Goal: Task Accomplishment & Management: Manage account settings

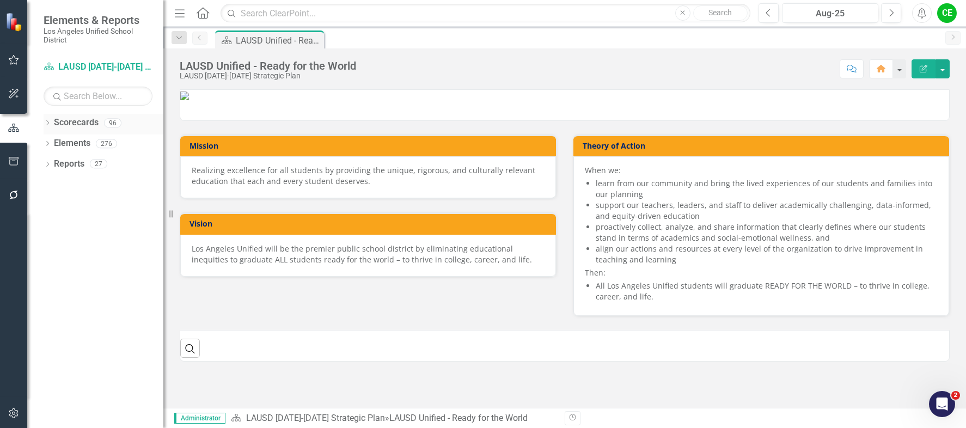
click at [45, 120] on div "Dropdown" at bounding box center [48, 124] width 8 height 9
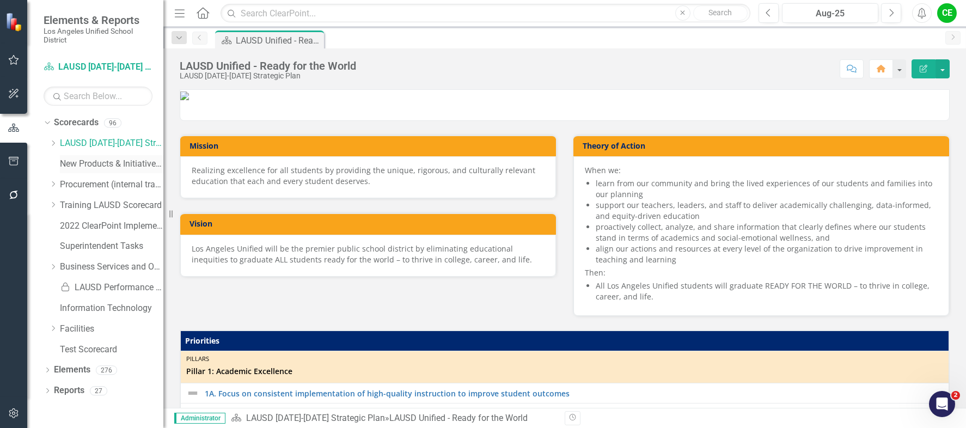
click at [109, 160] on link "New Products & Initiatives 2025-26" at bounding box center [111, 164] width 103 height 13
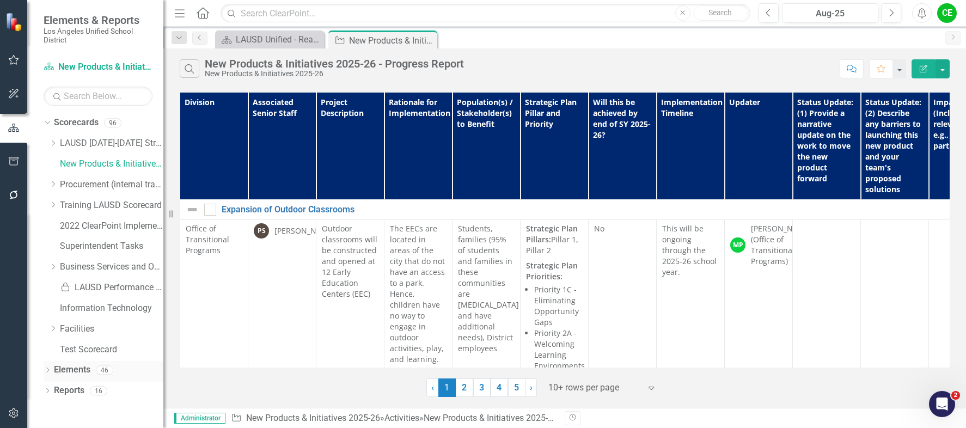
click at [70, 369] on link "Elements" at bounding box center [72, 370] width 36 height 13
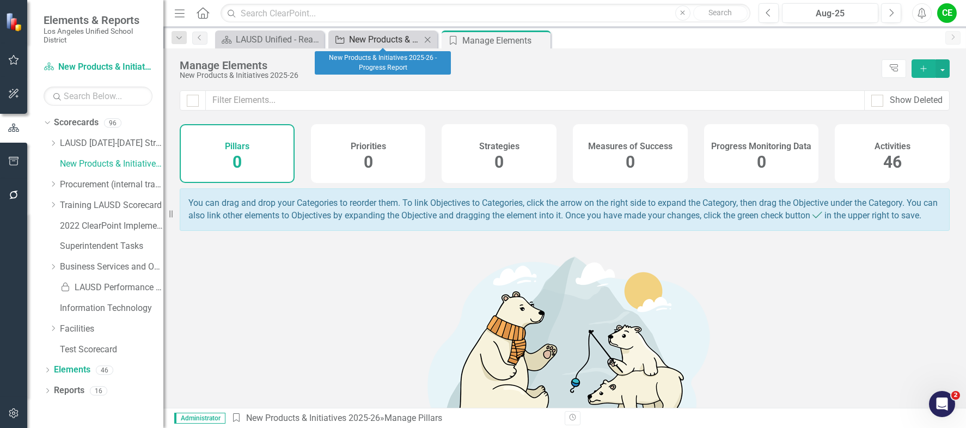
click at [388, 37] on div "New Products & Initiatives 2025-26 - Progress Report" at bounding box center [385, 40] width 72 height 14
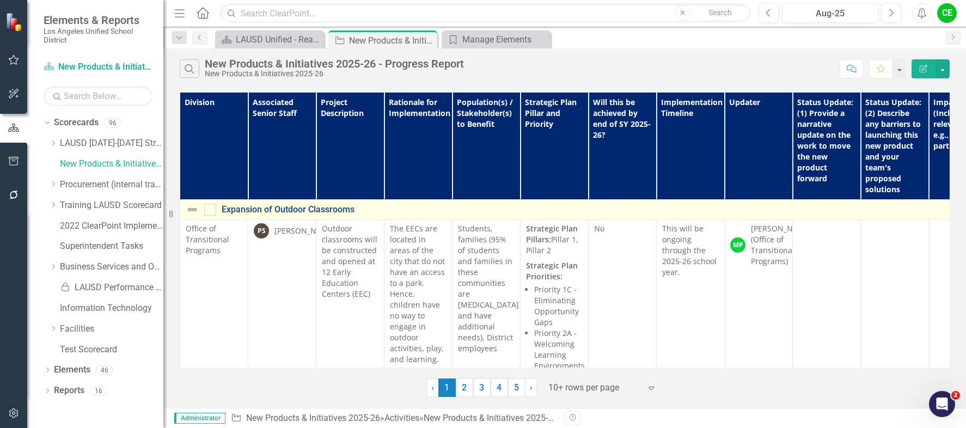
click at [310, 210] on link "Expansion of Outdoor Classrooms" at bounding box center [641, 210] width 838 height 10
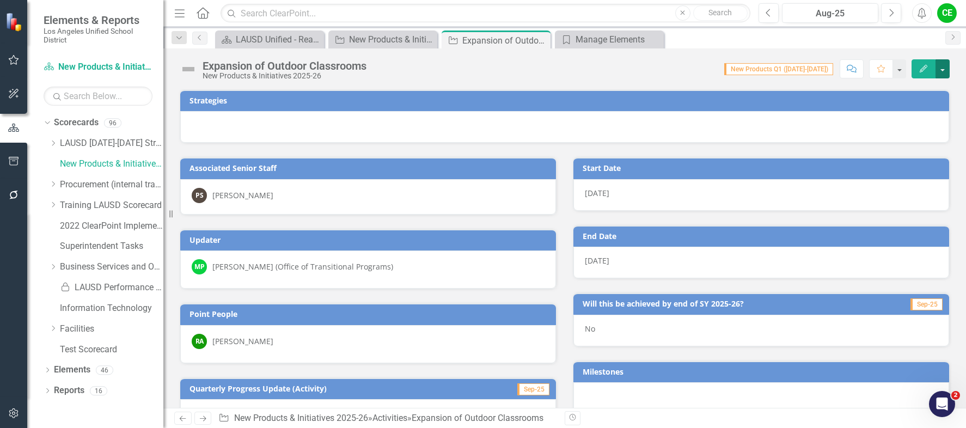
click at [944, 70] on button "button" at bounding box center [943, 68] width 14 height 19
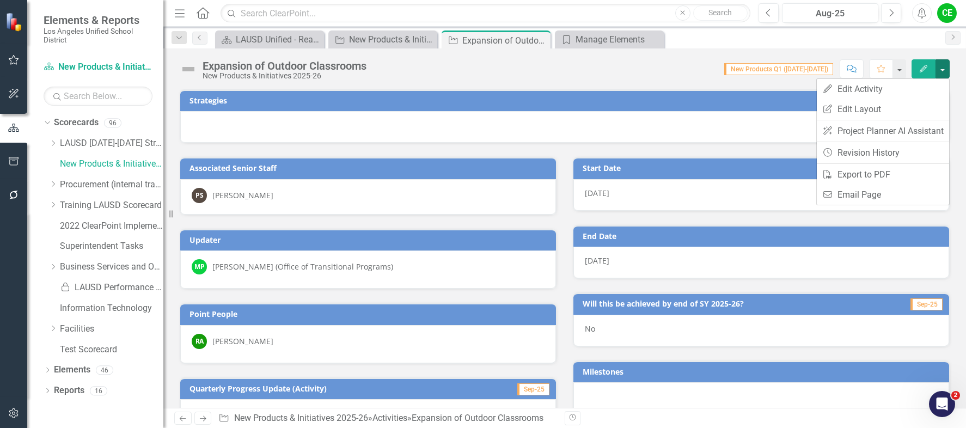
click at [653, 78] on div "Expansion of Outdoor Classrooms New Products & Initiatives 2025-26 Score: N/A N…" at bounding box center [564, 64] width 803 height 33
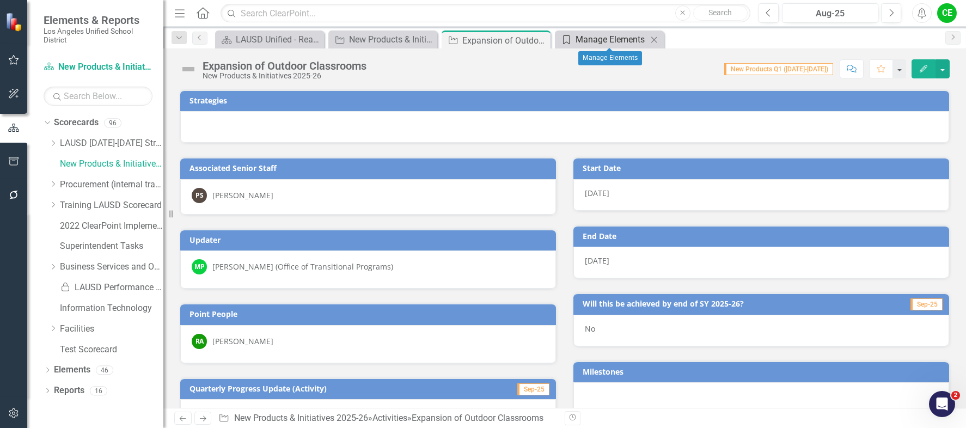
click at [613, 40] on div "Manage Elements" at bounding box center [612, 40] width 72 height 14
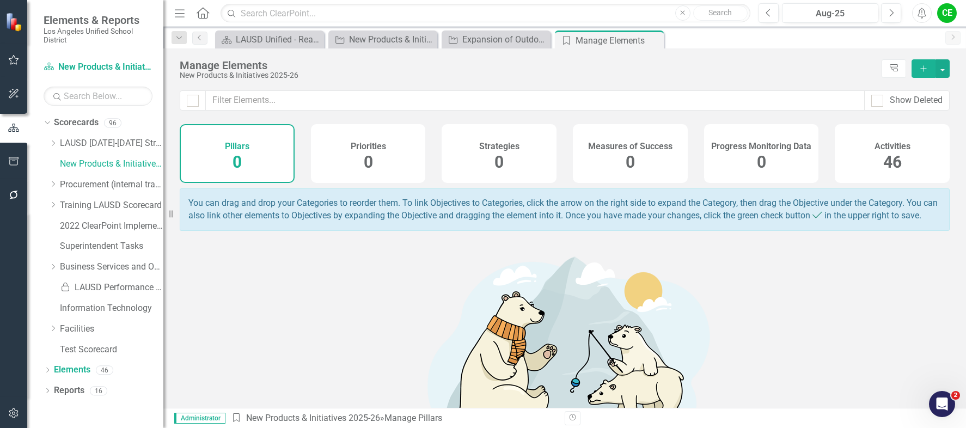
click at [892, 154] on span "46" at bounding box center [893, 162] width 19 height 19
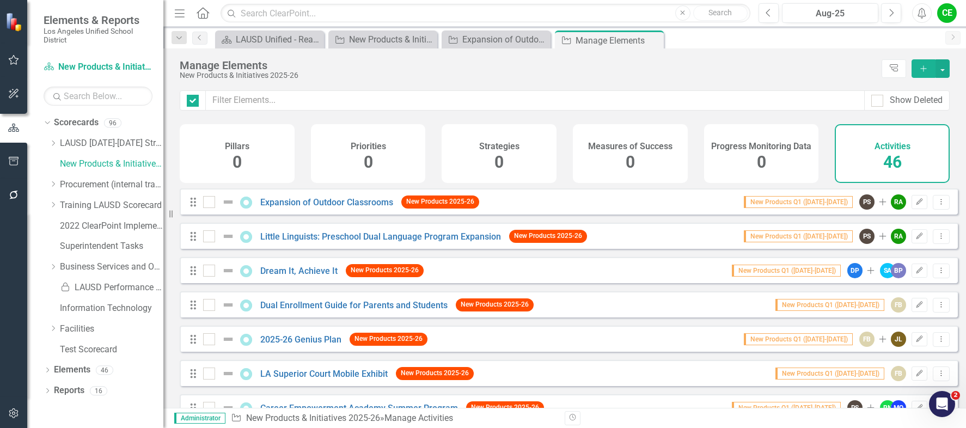
checkbox input "false"
click at [916, 205] on icon "Edit" at bounding box center [920, 202] width 8 height 7
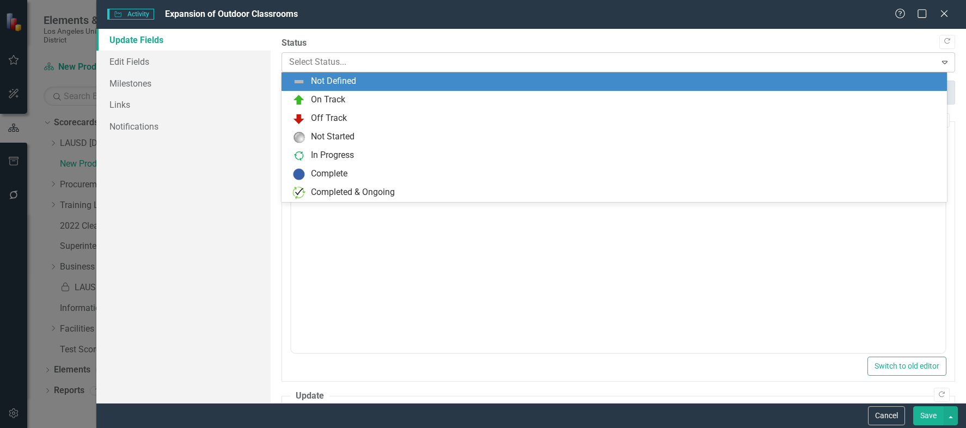
click at [940, 59] on icon "Expand" at bounding box center [945, 62] width 11 height 9
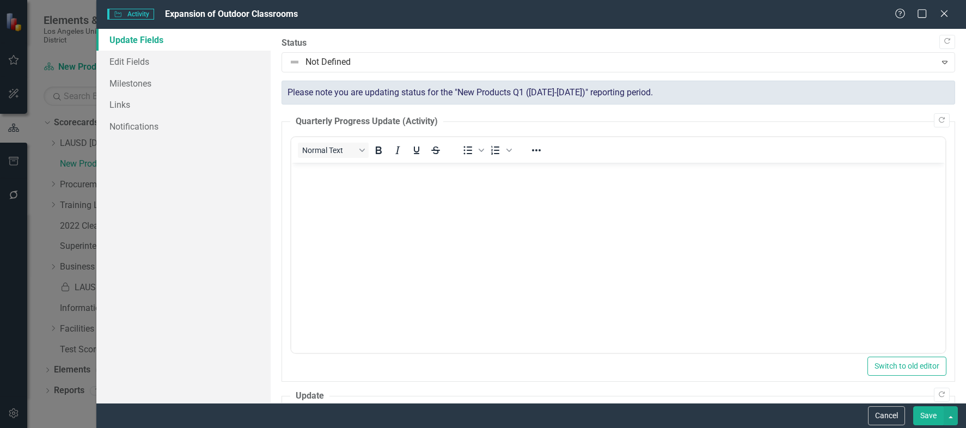
click at [180, 290] on div "Update Fields Edit Fields Milestones Links Notifications" at bounding box center [183, 216] width 174 height 374
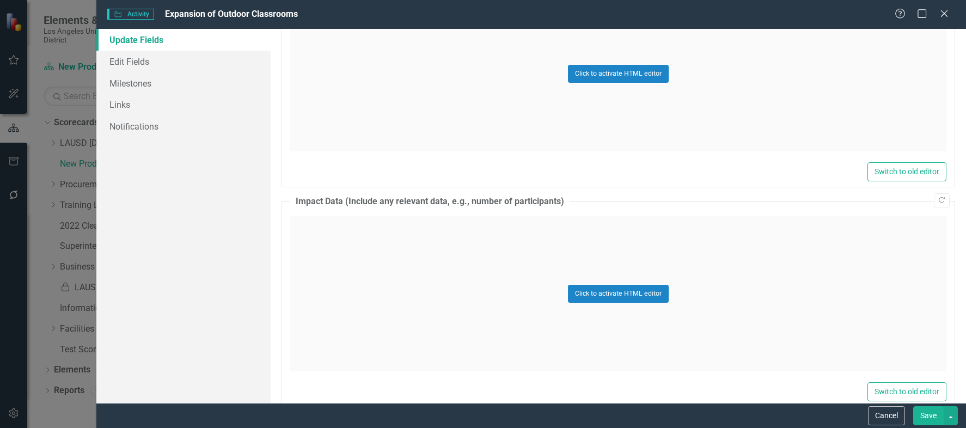
scroll to position [947, 0]
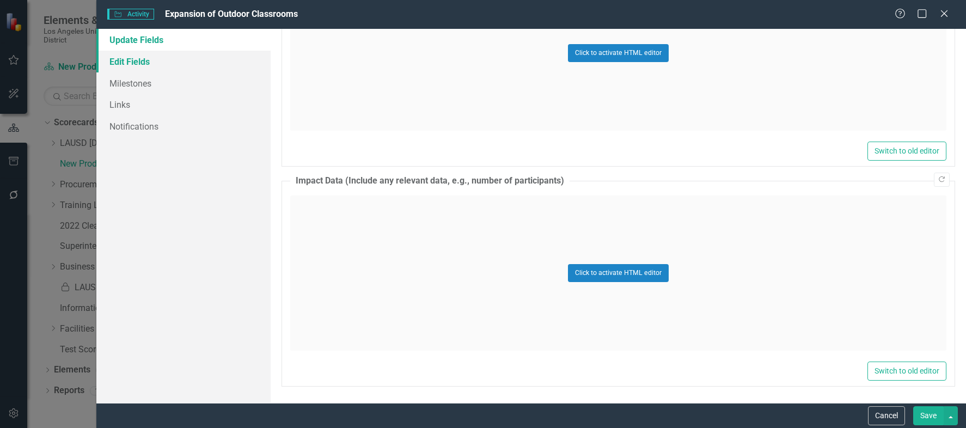
click at [124, 59] on link "Edit Fields" at bounding box center [183, 62] width 174 height 22
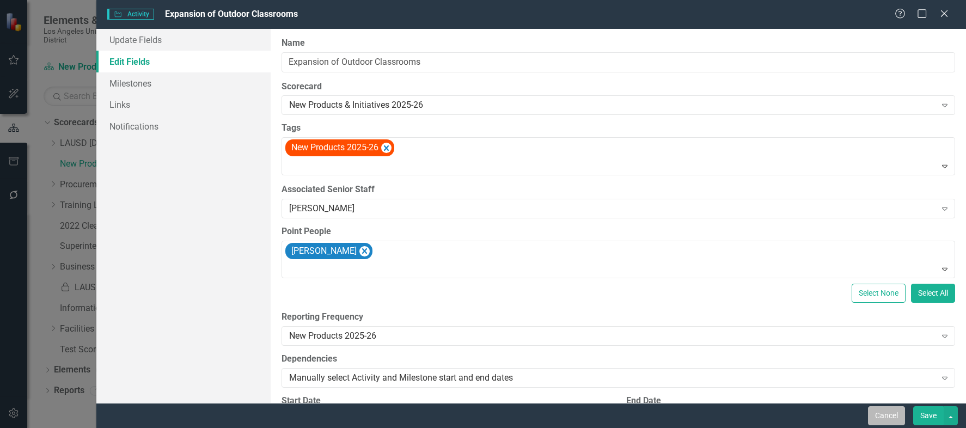
click at [883, 411] on button "Cancel" at bounding box center [886, 415] width 37 height 19
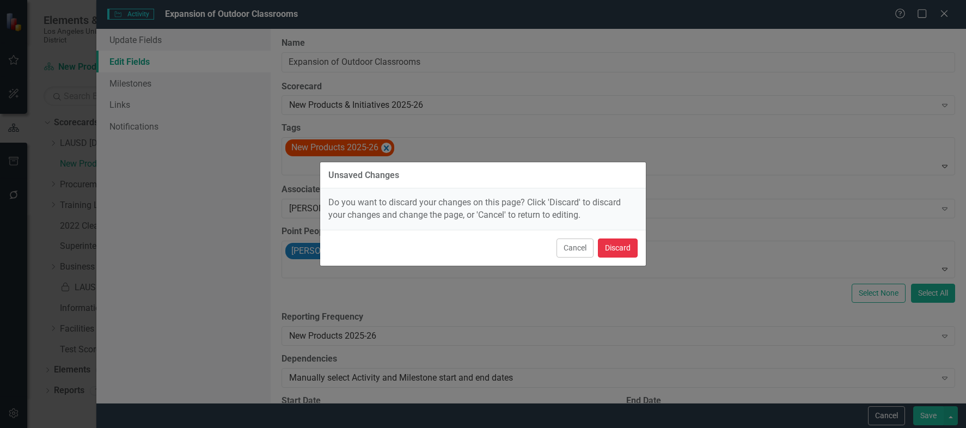
click at [614, 247] on button "Discard" at bounding box center [618, 248] width 40 height 19
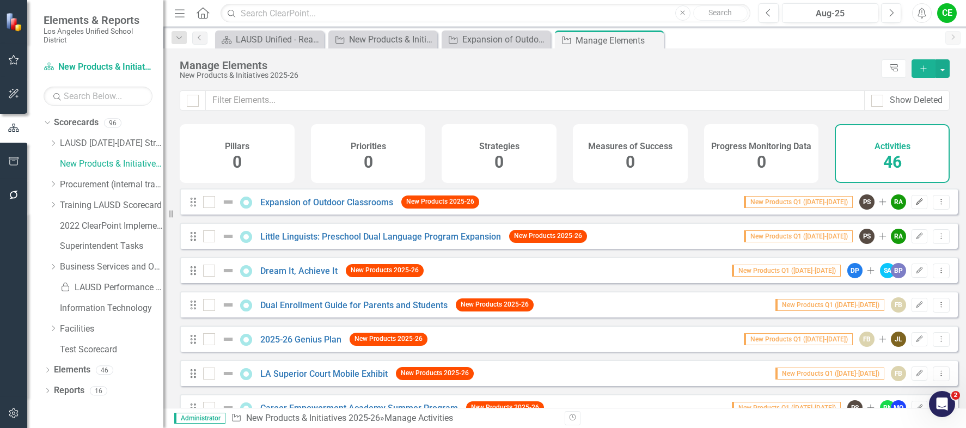
click at [916, 205] on icon "Edit" at bounding box center [920, 202] width 8 height 7
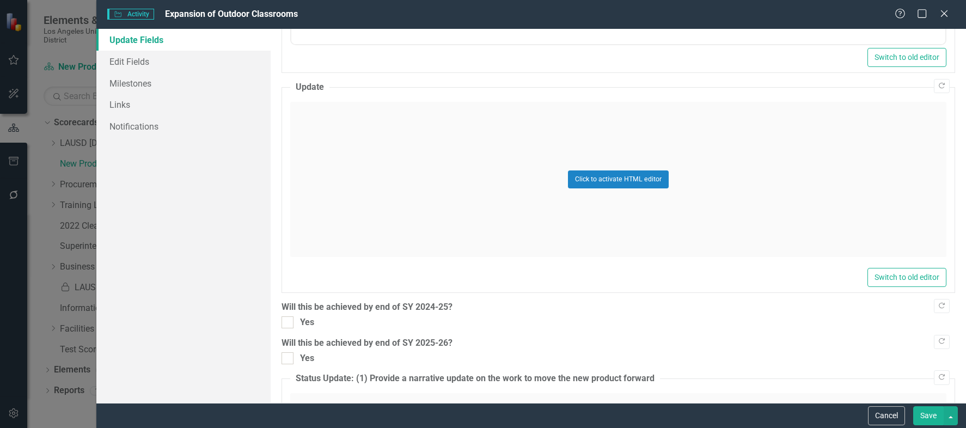
scroll to position [218, 0]
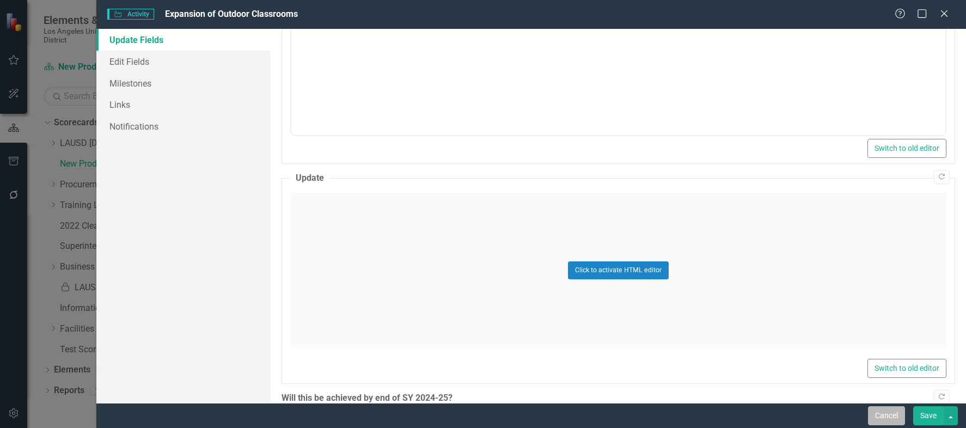
click at [886, 417] on button "Cancel" at bounding box center [886, 415] width 37 height 19
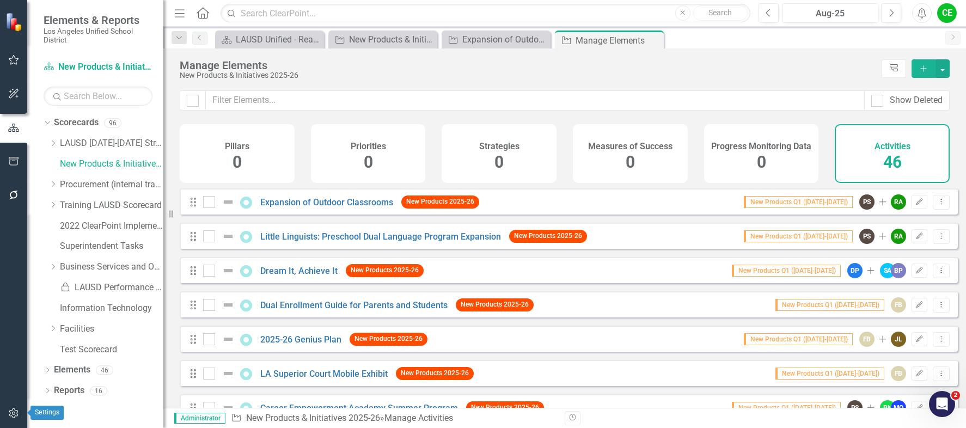
click at [11, 411] on icon "button" at bounding box center [13, 414] width 9 height 10
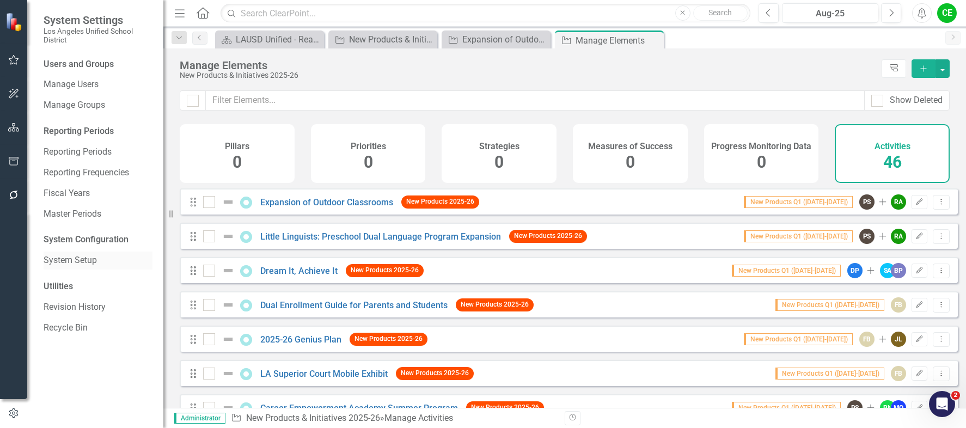
click at [78, 256] on link "System Setup" at bounding box center [98, 260] width 109 height 13
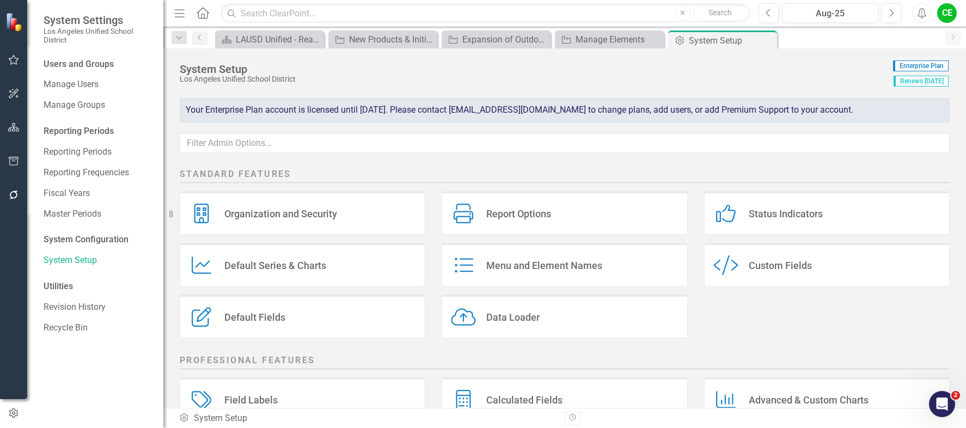
click at [836, 255] on div "Custom Style Custom Fields" at bounding box center [827, 265] width 246 height 44
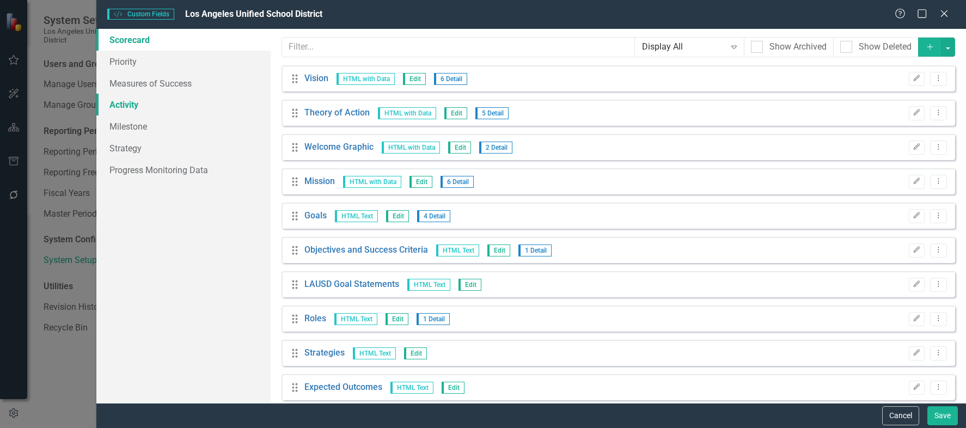
click at [124, 105] on link "Activity" at bounding box center [183, 105] width 174 height 22
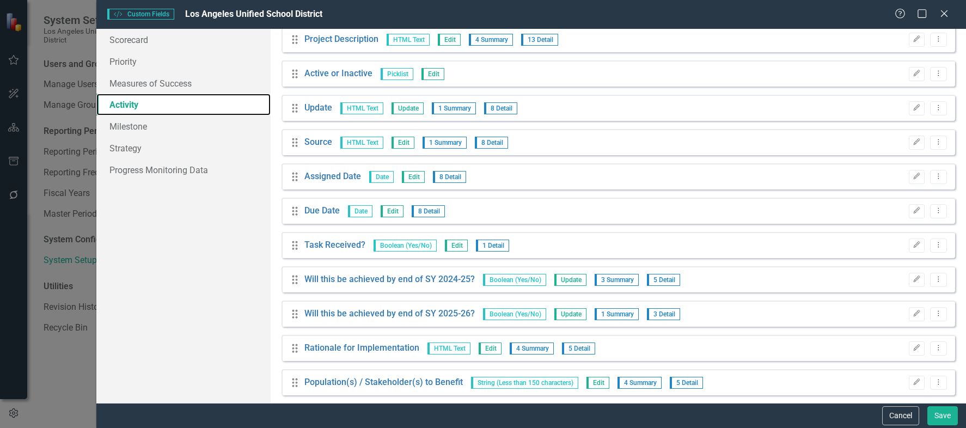
scroll to position [109, 0]
click at [934, 277] on icon "Dropdown Menu" at bounding box center [938, 278] width 9 height 7
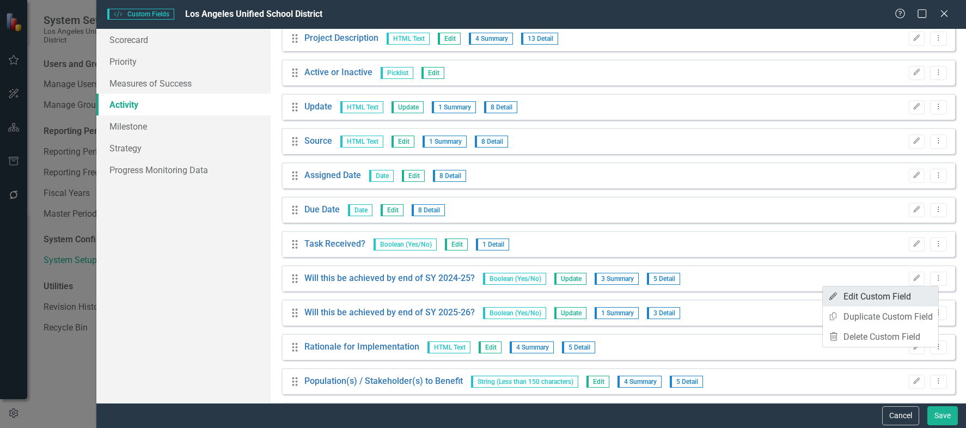
click at [888, 294] on link "Edit Edit Custom Field" at bounding box center [880, 297] width 115 height 20
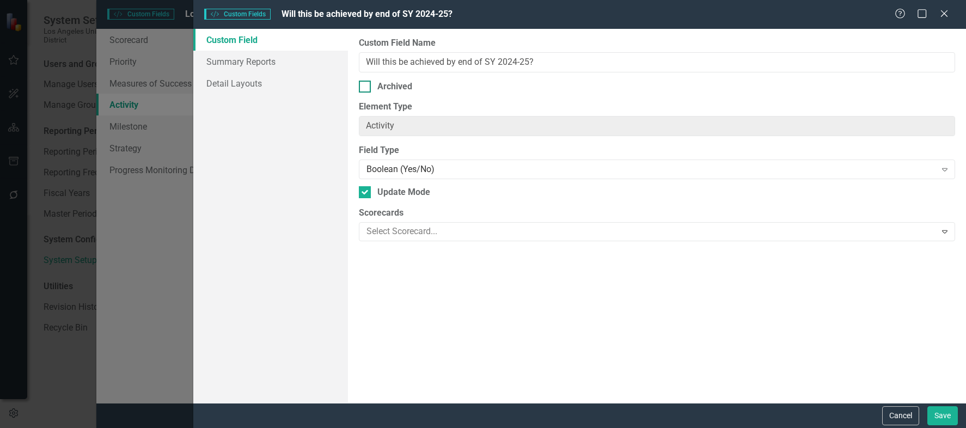
click at [363, 86] on input "Archived" at bounding box center [362, 84] width 7 height 7
checkbox input "true"
click at [366, 195] on div at bounding box center [365, 192] width 12 height 12
click at [366, 193] on input "Update Mode" at bounding box center [362, 189] width 7 height 7
click at [368, 195] on div at bounding box center [365, 192] width 12 height 12
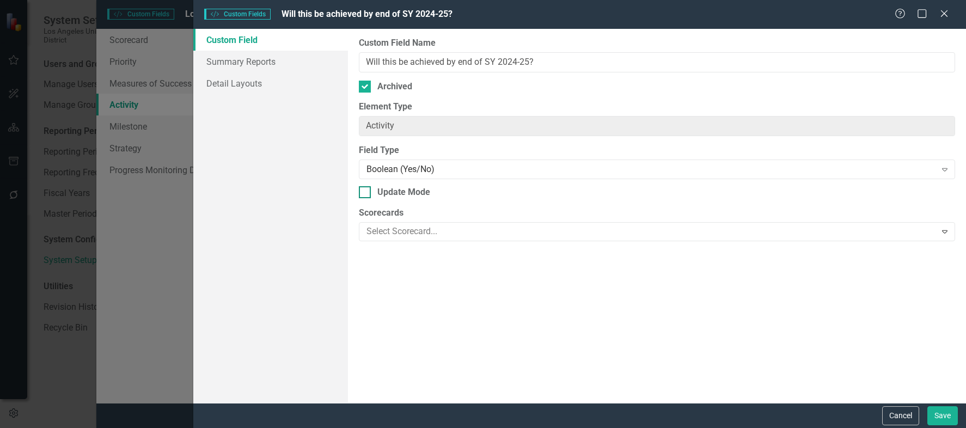
click at [366, 193] on input "Update Mode" at bounding box center [362, 189] width 7 height 7
checkbox input "true"
click at [934, 412] on button "Save" at bounding box center [943, 415] width 31 height 19
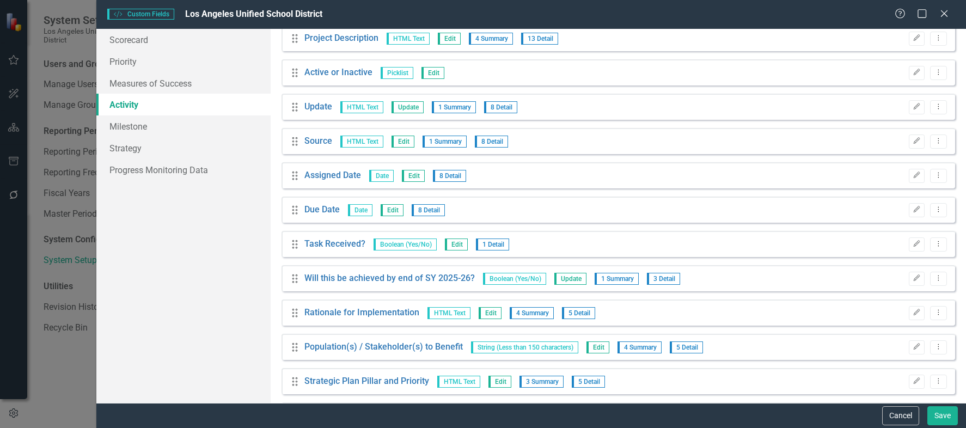
scroll to position [0, 0]
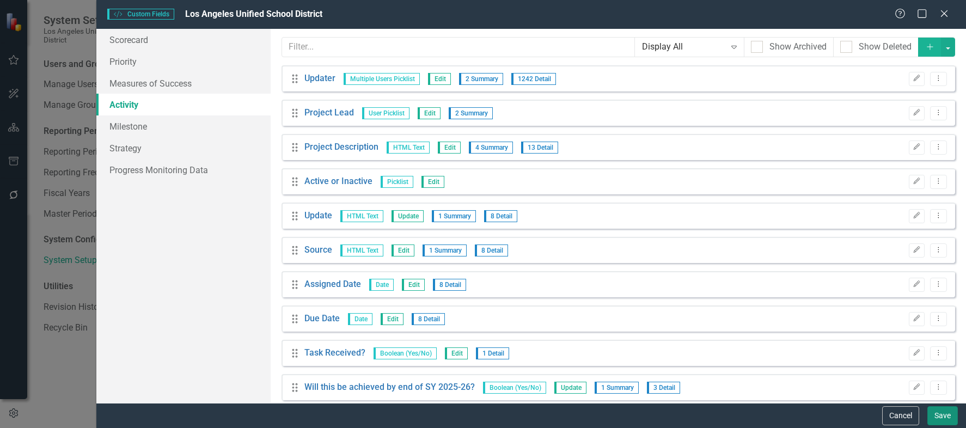
click at [936, 414] on button "Save" at bounding box center [943, 415] width 31 height 19
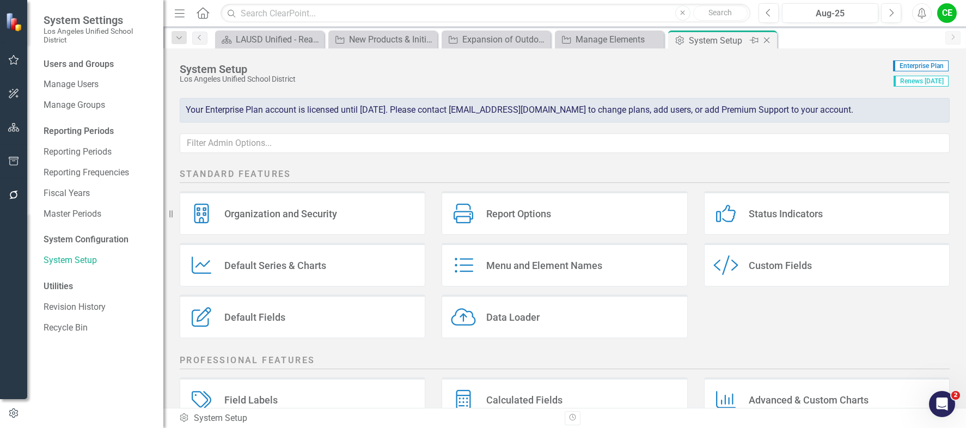
click at [768, 40] on icon "Close" at bounding box center [767, 40] width 11 height 9
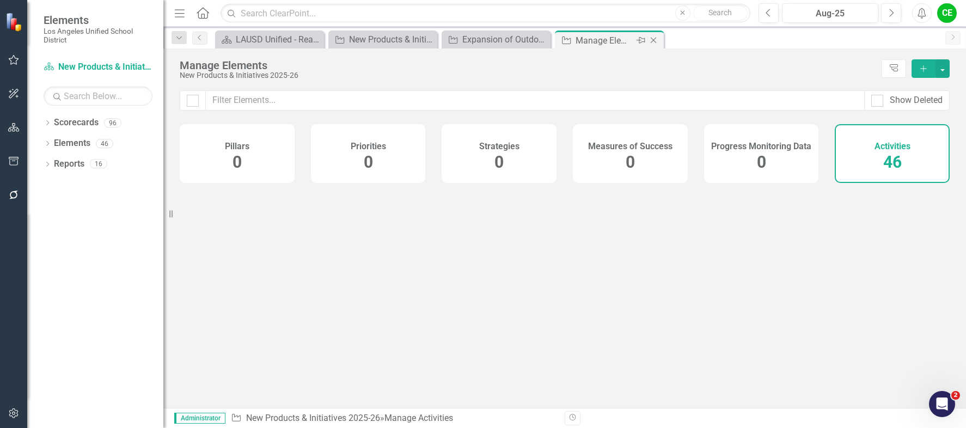
click at [655, 40] on icon "Close" at bounding box center [653, 40] width 11 height 9
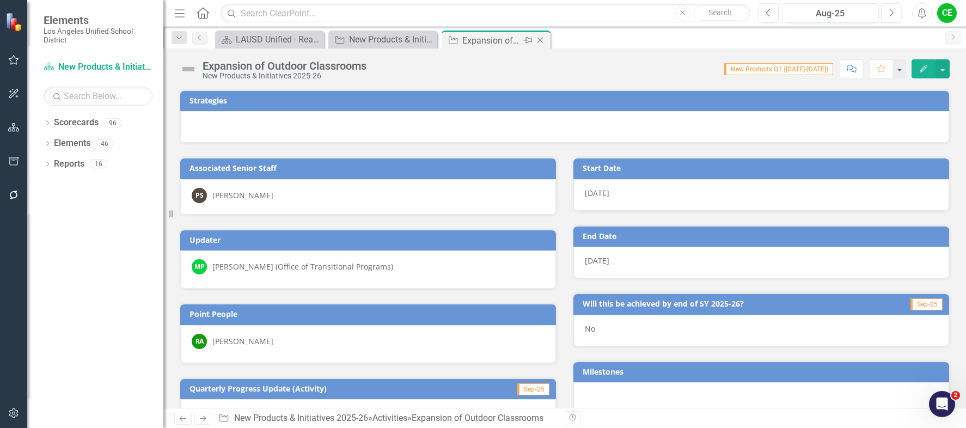
click at [545, 39] on icon "Close" at bounding box center [540, 40] width 11 height 9
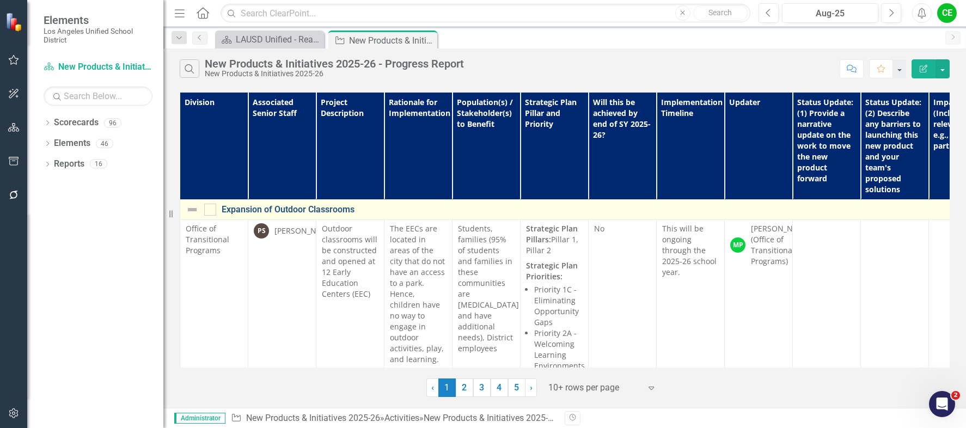
click at [317, 211] on link "Expansion of Outdoor Classrooms" at bounding box center [641, 210] width 838 height 10
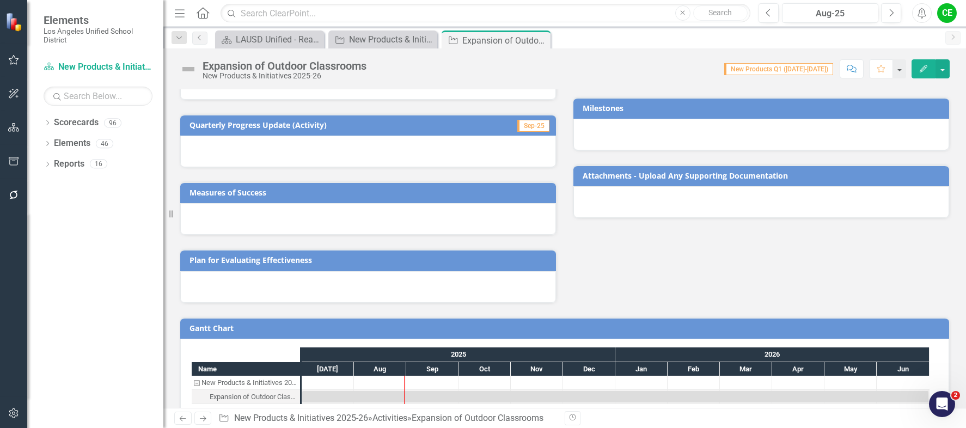
scroll to position [283, 0]
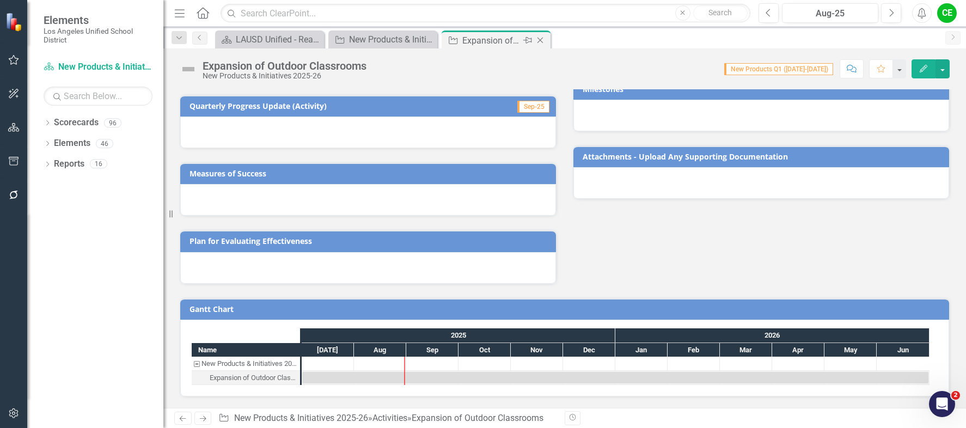
click at [543, 39] on icon "Close" at bounding box center [540, 40] width 11 height 9
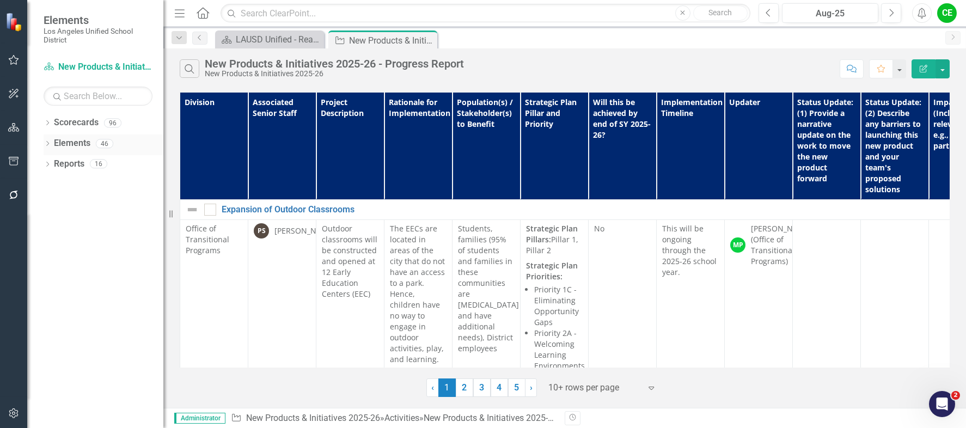
click at [61, 147] on link "Elements" at bounding box center [72, 143] width 36 height 13
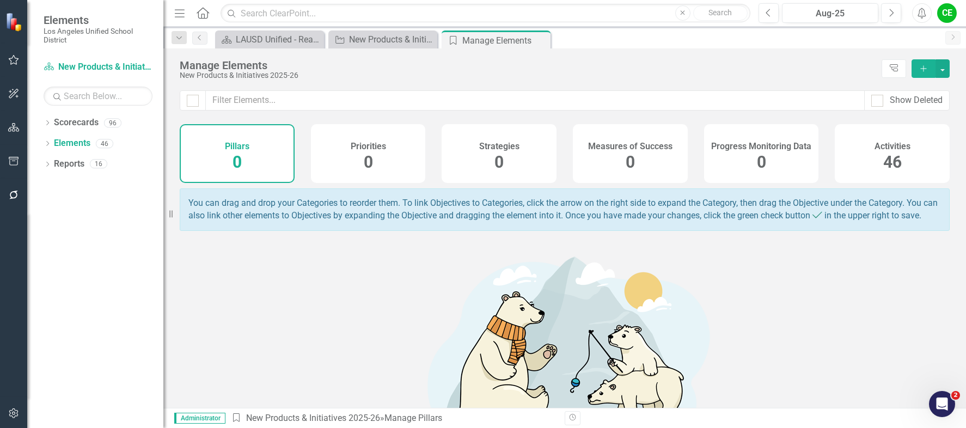
click at [881, 149] on h4 "Activities" at bounding box center [893, 147] width 36 height 10
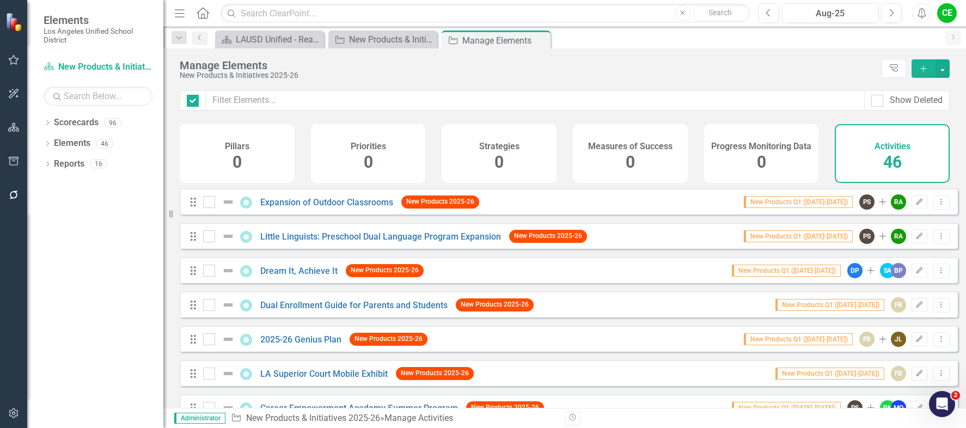
checkbox input "false"
click at [916, 205] on icon "Edit" at bounding box center [920, 202] width 8 height 7
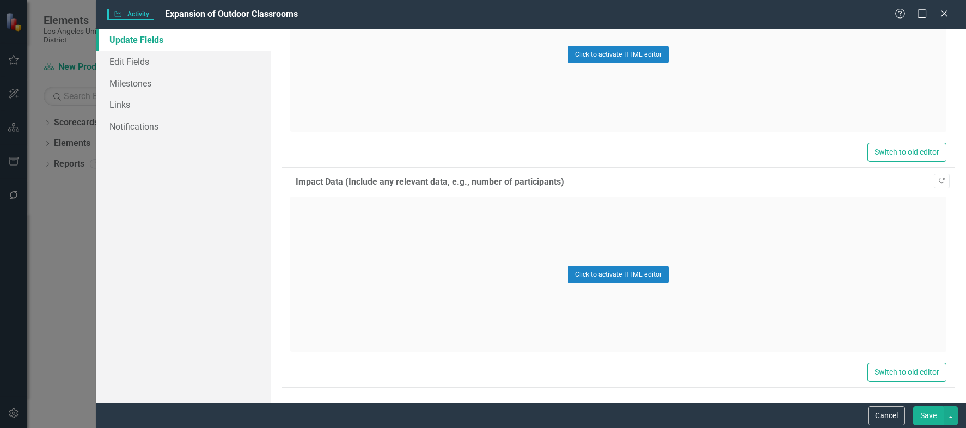
scroll to position [911, 0]
click at [125, 58] on link "Edit Fields" at bounding box center [183, 62] width 174 height 22
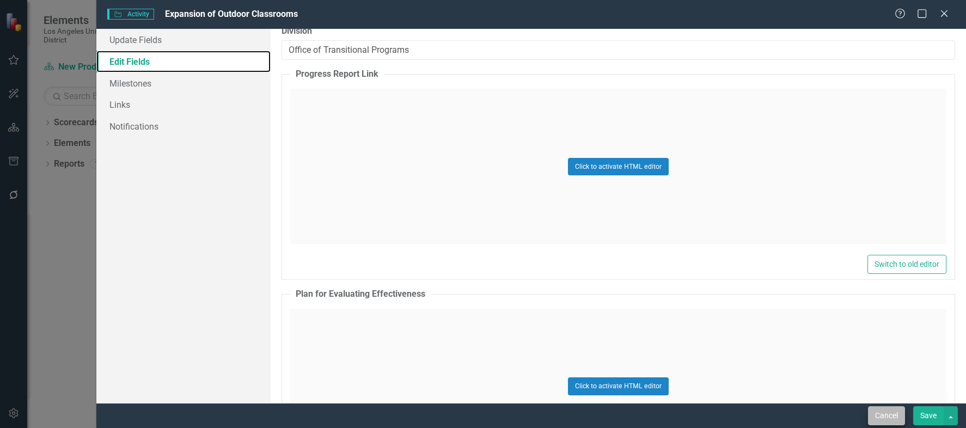
scroll to position [1362, 0]
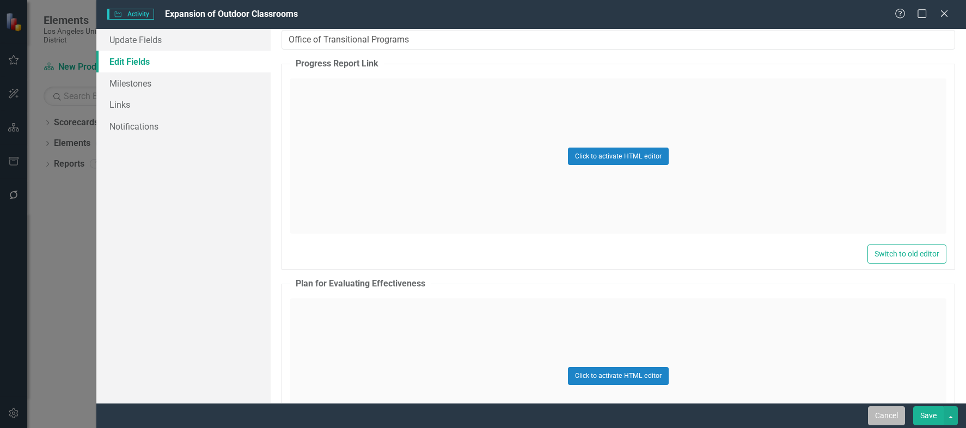
click at [879, 421] on button "Cancel" at bounding box center [886, 415] width 37 height 19
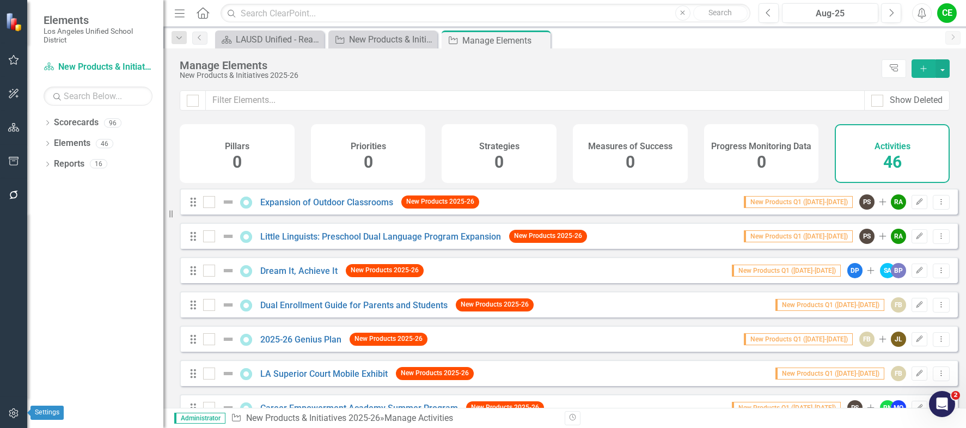
click at [13, 413] on icon "button" at bounding box center [13, 413] width 11 height 9
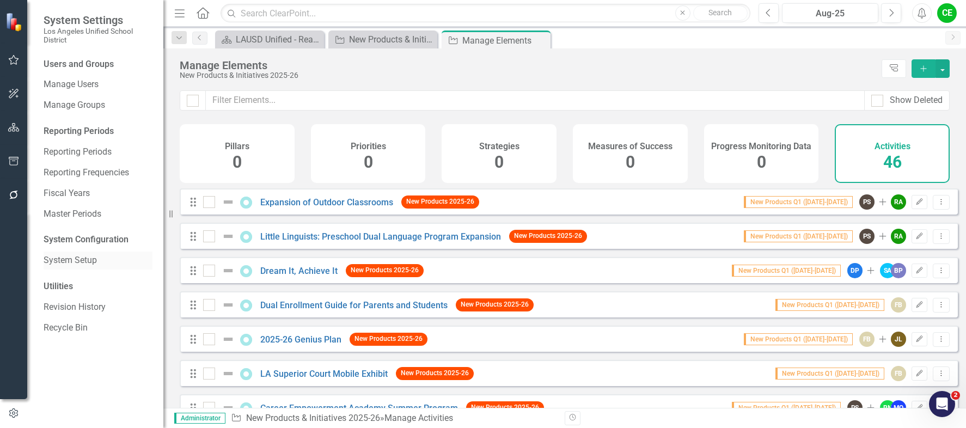
click at [69, 257] on link "System Setup" at bounding box center [98, 260] width 109 height 13
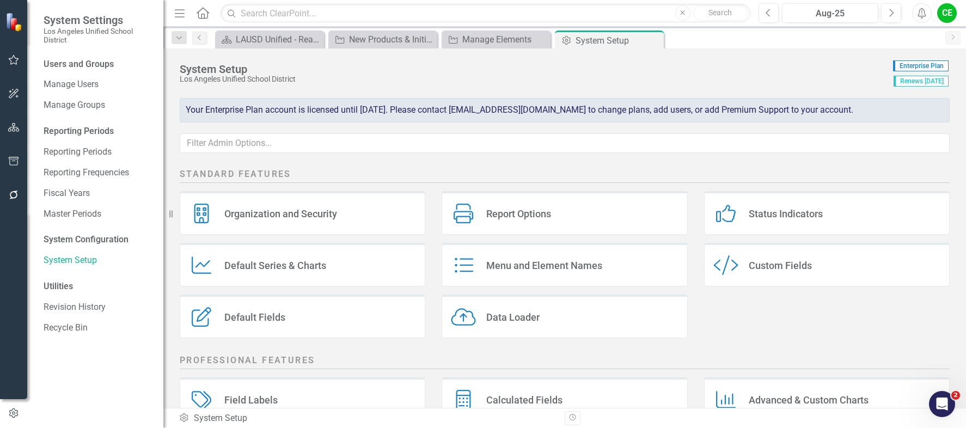
click at [769, 263] on div "Custom Fields" at bounding box center [780, 265] width 63 height 13
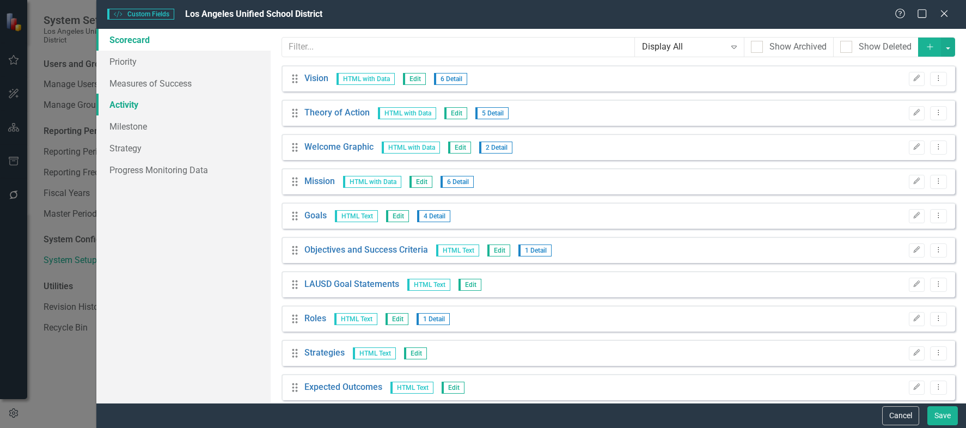
click at [133, 103] on link "Activity" at bounding box center [183, 105] width 174 height 22
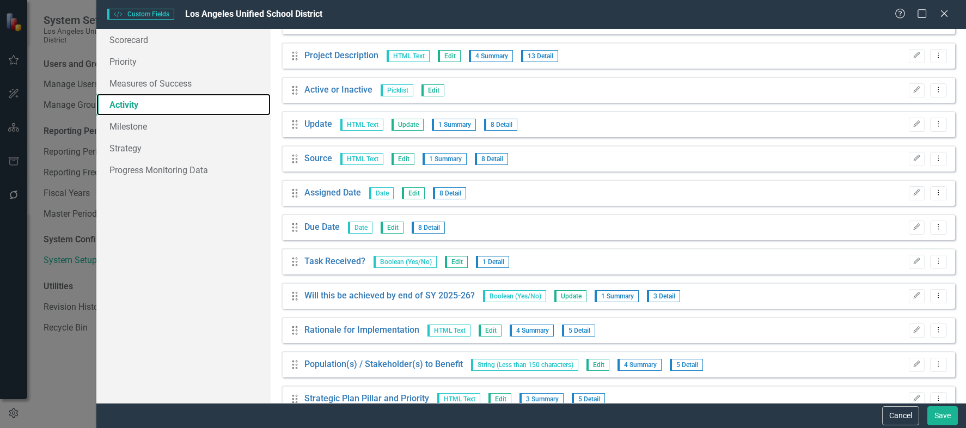
scroll to position [109, 0]
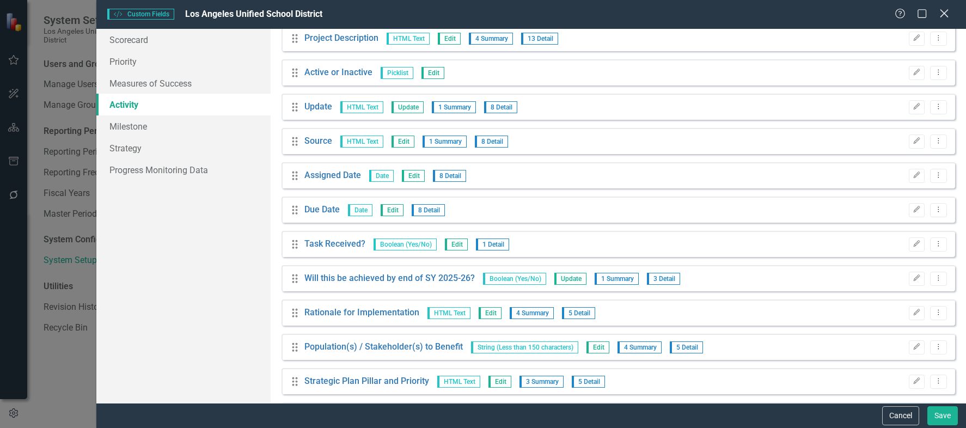
click at [944, 10] on icon "Close" at bounding box center [944, 13] width 14 height 10
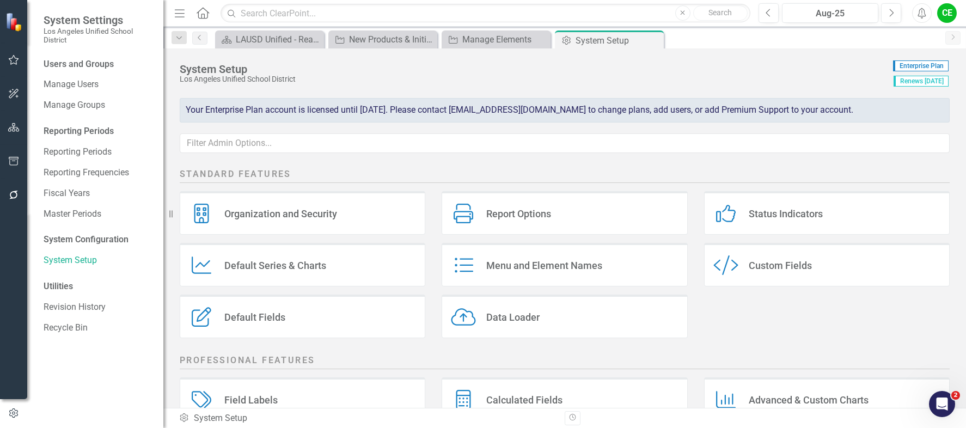
click at [252, 311] on div "Default Fields" at bounding box center [254, 317] width 61 height 13
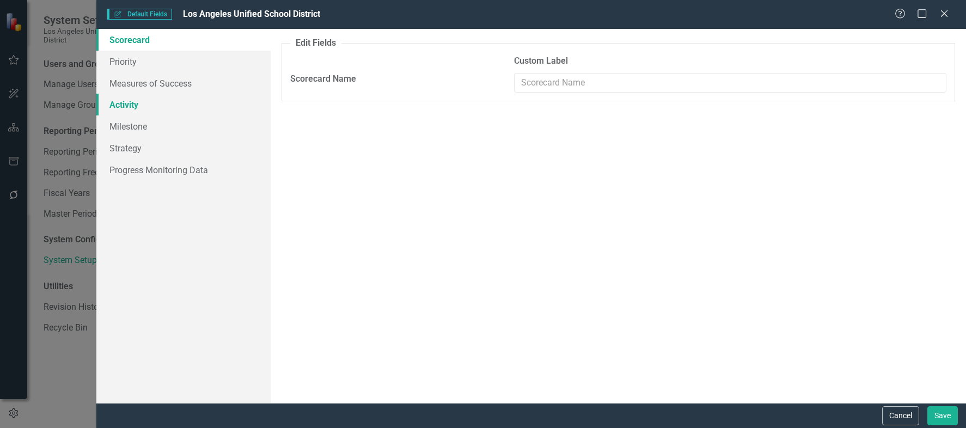
click at [123, 105] on link "Activity" at bounding box center [183, 105] width 174 height 22
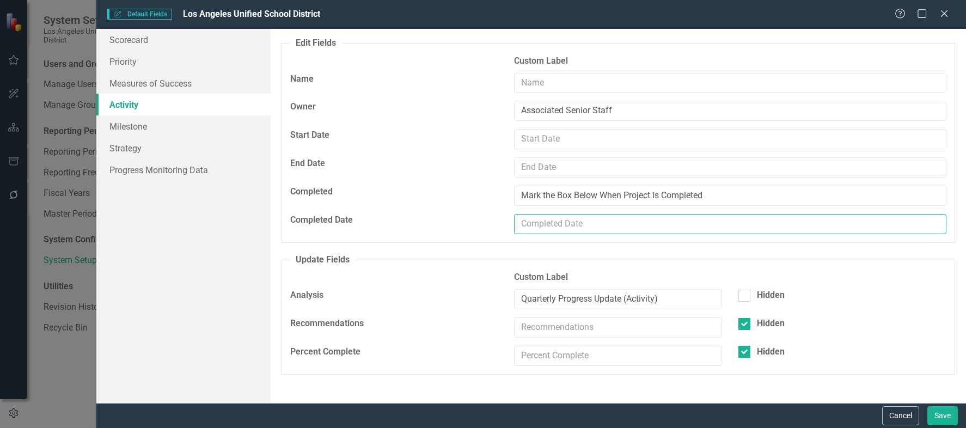
click at [604, 224] on input "text" at bounding box center [730, 224] width 433 height 20
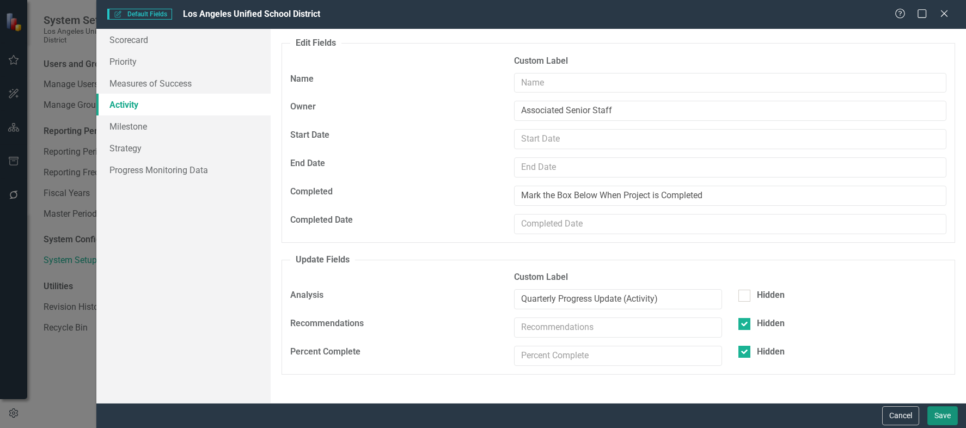
click at [941, 413] on button "Save" at bounding box center [943, 415] width 31 height 19
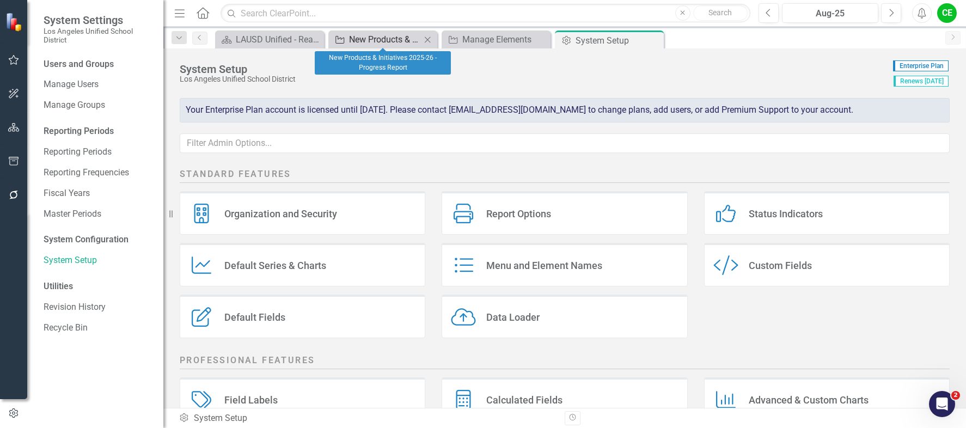
click at [361, 38] on div "New Products & Initiatives 2025-26 - Progress Report" at bounding box center [385, 40] width 72 height 14
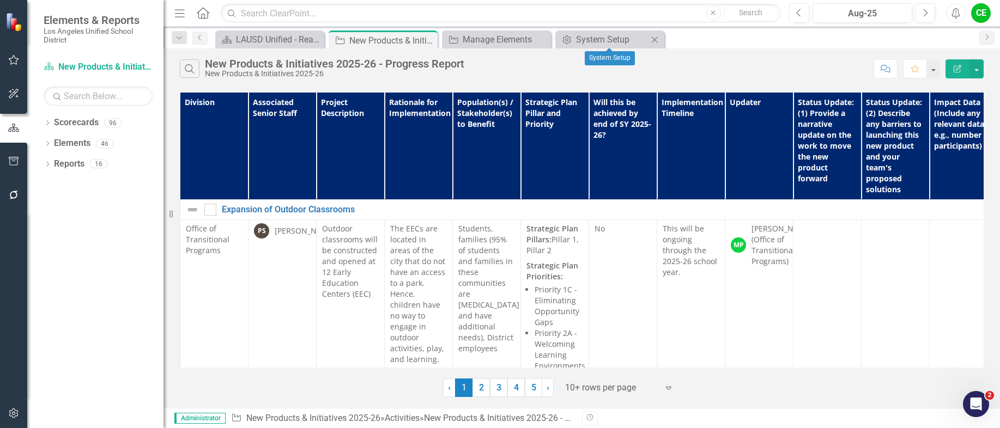
click at [658, 39] on icon "Close" at bounding box center [654, 39] width 11 height 9
click at [539, 39] on icon "Close" at bounding box center [540, 39] width 11 height 9
click at [47, 120] on div "Dropdown" at bounding box center [48, 124] width 8 height 9
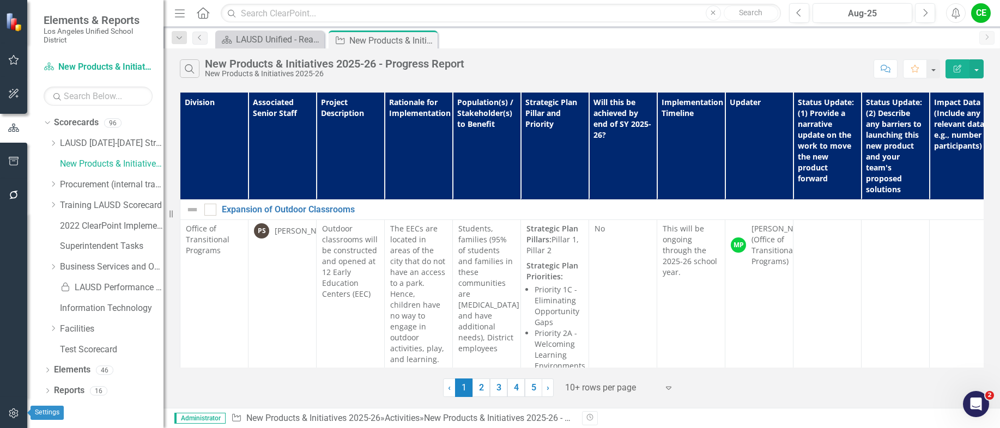
click at [17, 412] on icon "button" at bounding box center [13, 413] width 11 height 9
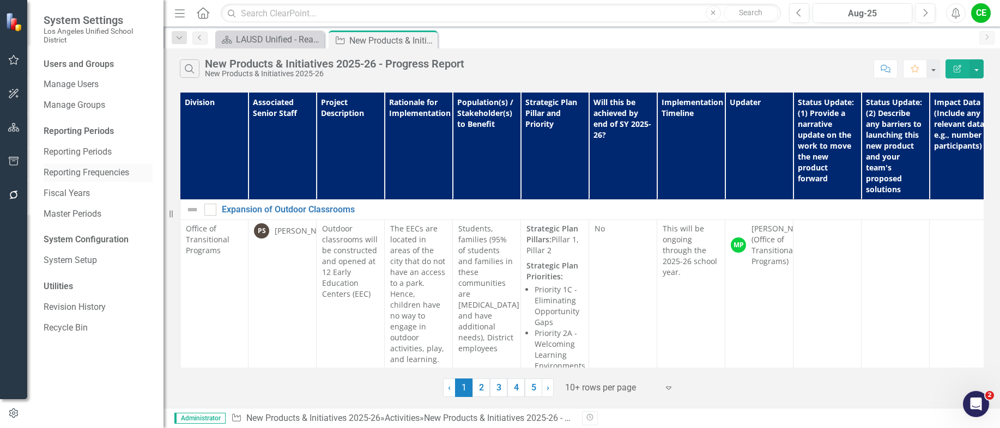
click at [90, 169] on link "Reporting Frequencies" at bounding box center [98, 173] width 109 height 13
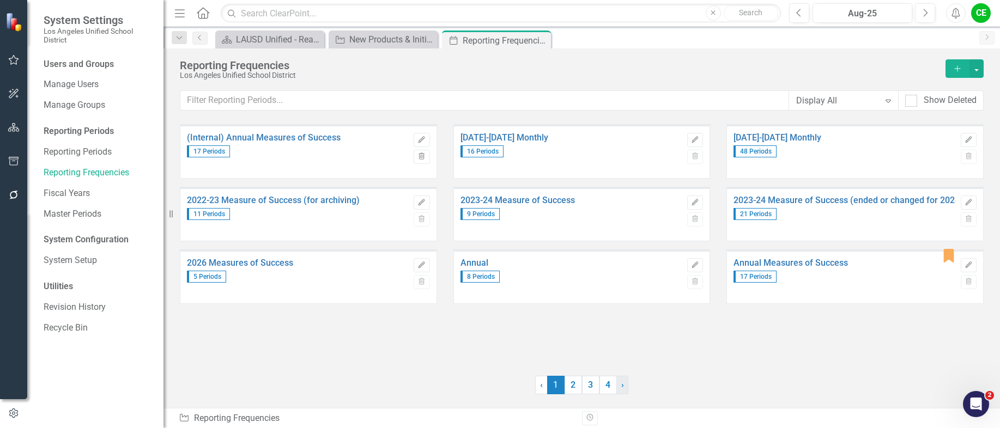
click at [621, 386] on span "›" at bounding box center [622, 385] width 3 height 10
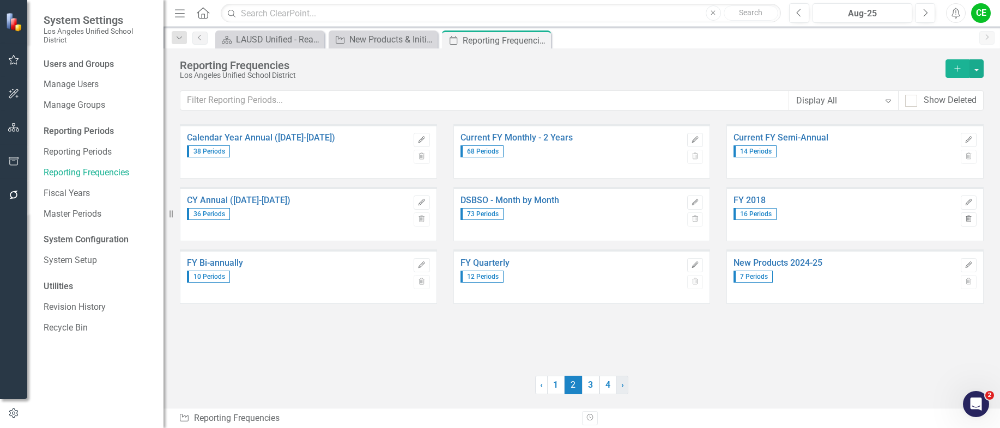
click at [622, 385] on span "›" at bounding box center [622, 385] width 3 height 10
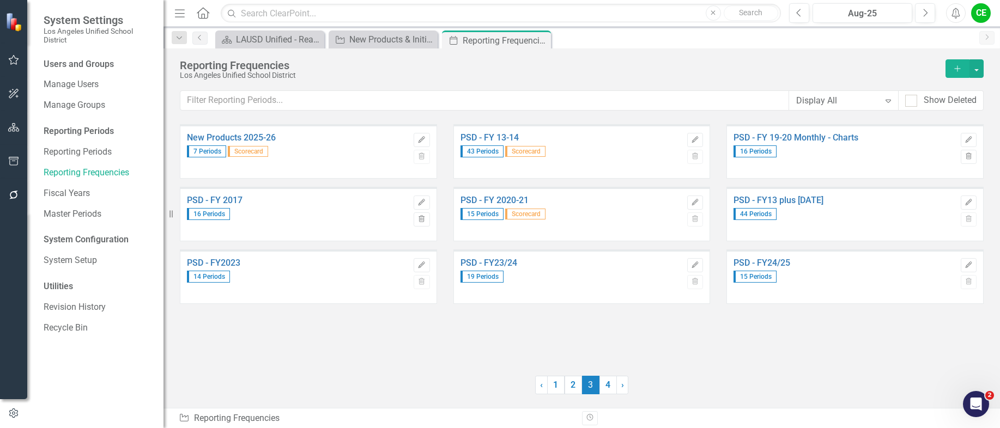
click at [319, 145] on div "7 Periods Scorecard" at bounding box center [297, 150] width 221 height 15
click at [416, 138] on button "Edit" at bounding box center [421, 140] width 16 height 14
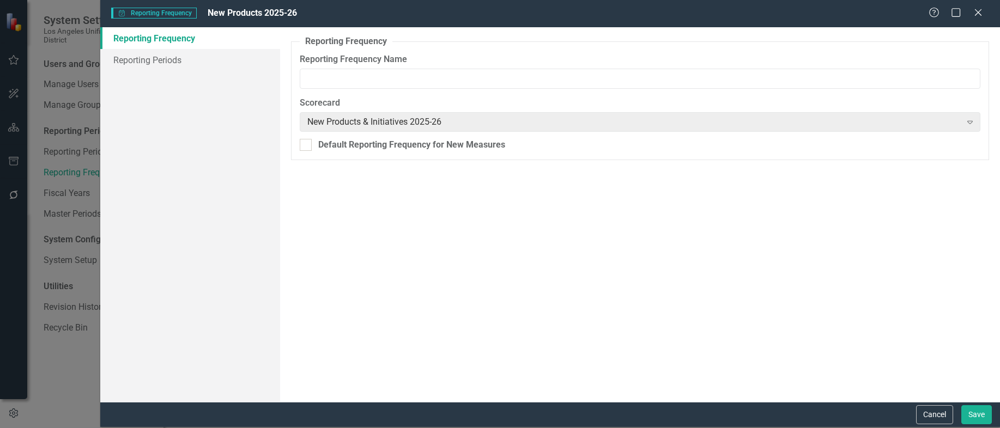
type input "New Products 2025-26"
click at [174, 58] on link "Reporting Periods" at bounding box center [190, 60] width 180 height 22
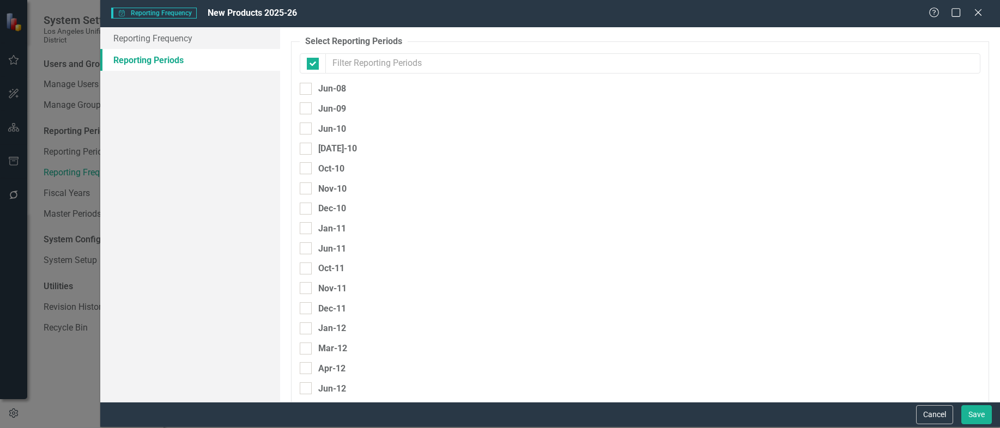
checkbox input "false"
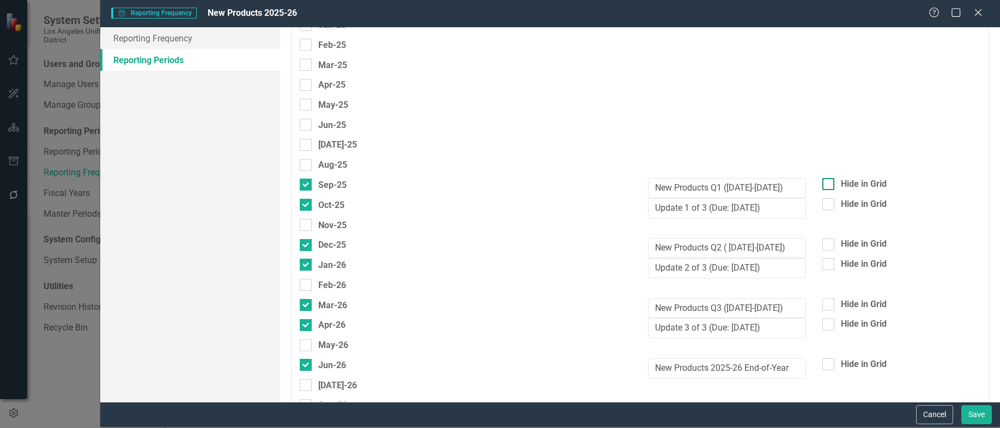
scroll to position [3399, 0]
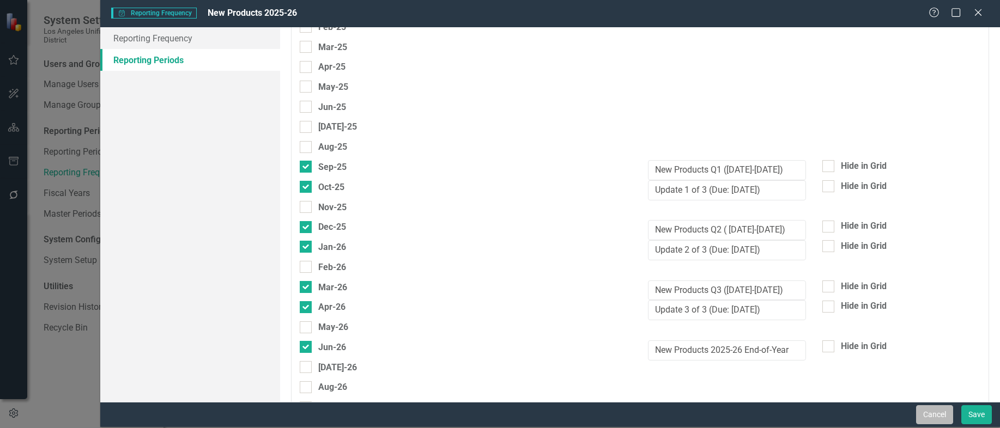
click at [938, 412] on button "Cancel" at bounding box center [934, 414] width 37 height 19
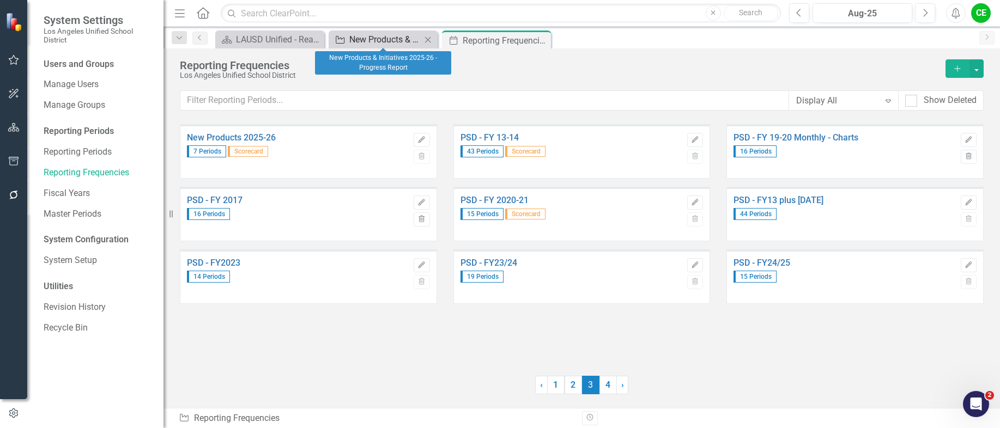
click at [368, 38] on div "New Products & Initiatives 2025-26 - Progress Report" at bounding box center [385, 40] width 72 height 14
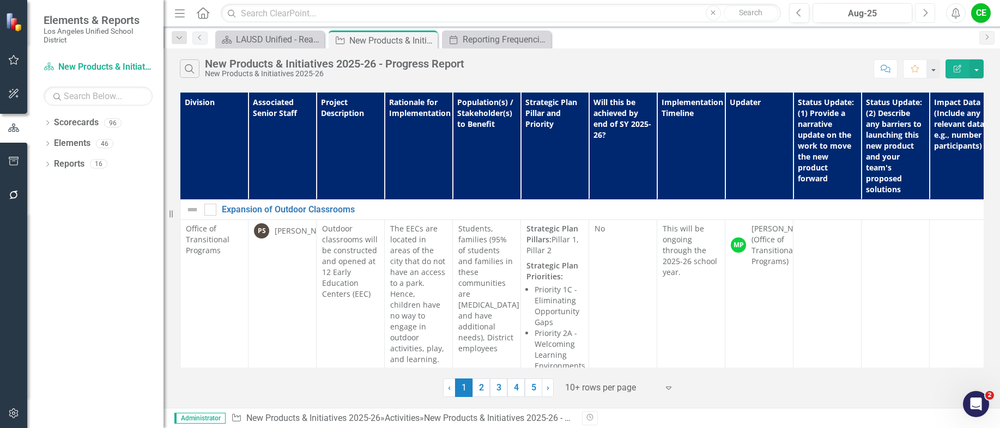
click at [921, 12] on button "Next" at bounding box center [925, 13] width 20 height 20
click at [924, 15] on icon "Next" at bounding box center [925, 13] width 6 height 10
click at [7, 408] on button "button" at bounding box center [14, 414] width 25 height 23
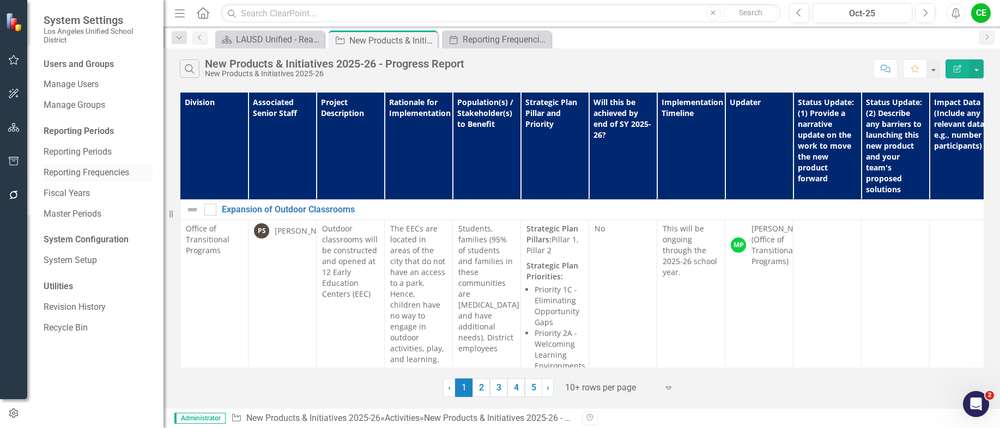
click at [84, 169] on link "Reporting Frequencies" at bounding box center [98, 173] width 109 height 13
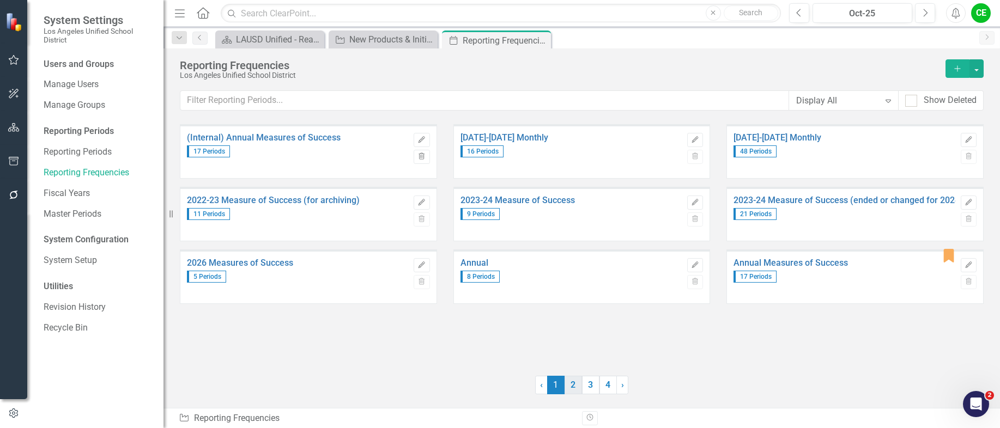
click at [577, 388] on link "2" at bounding box center [572, 385] width 17 height 19
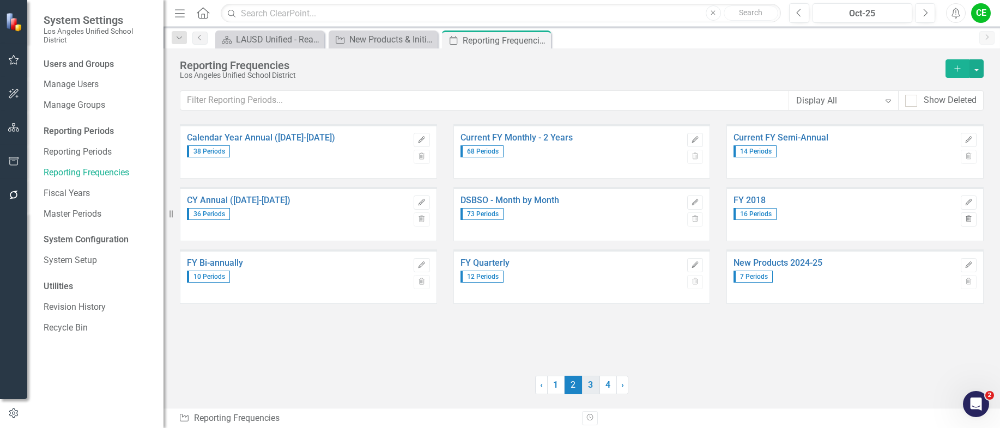
click at [589, 388] on link "3" at bounding box center [590, 385] width 17 height 19
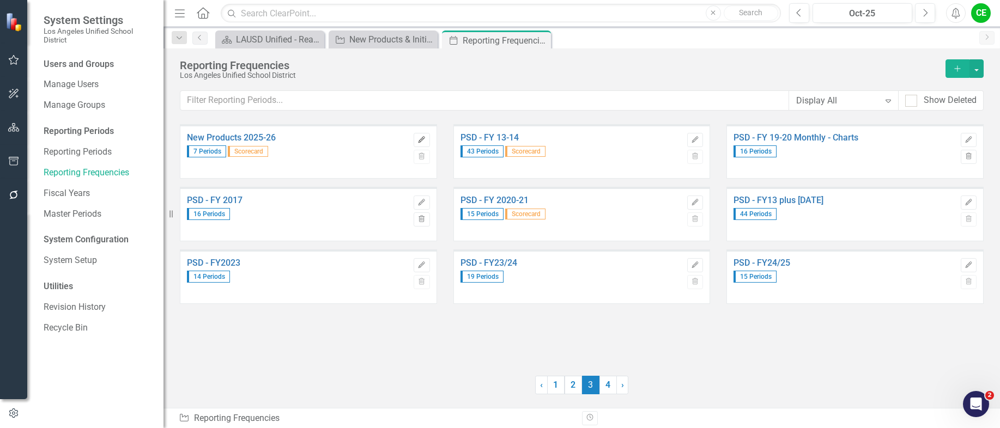
click at [427, 140] on button "Edit" at bounding box center [421, 140] width 16 height 14
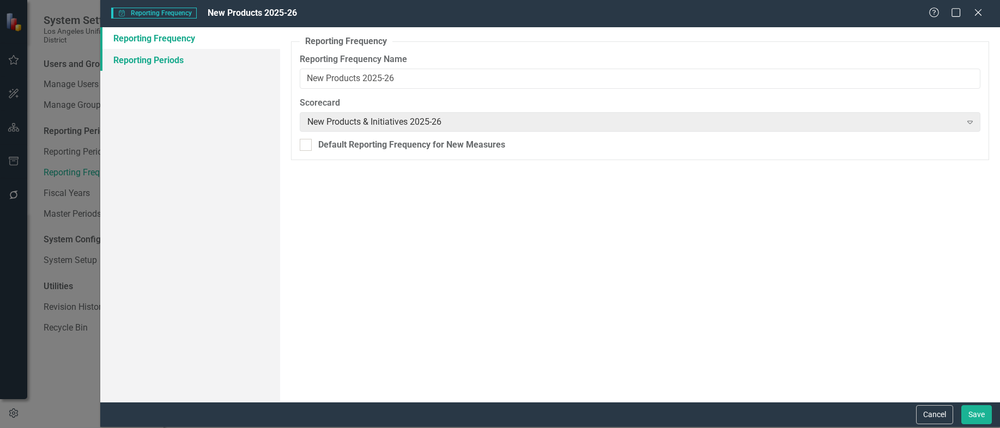
click at [157, 58] on link "Reporting Periods" at bounding box center [190, 60] width 180 height 22
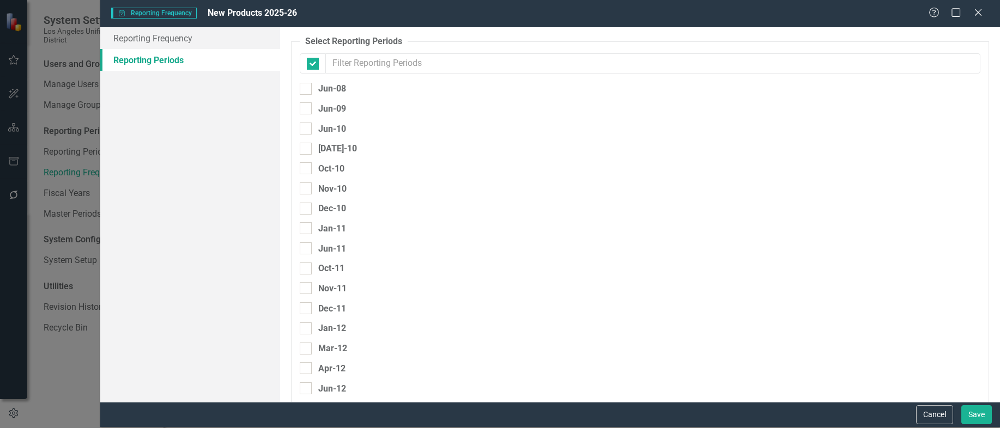
checkbox input "false"
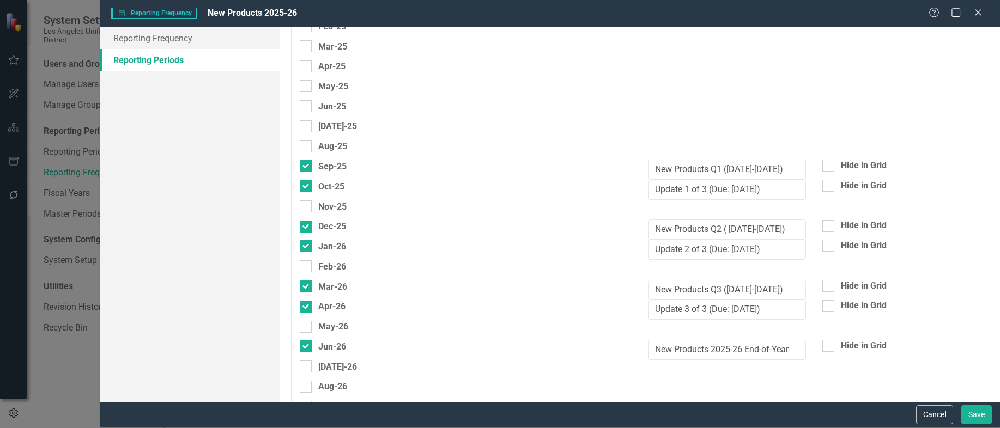
scroll to position [3399, 0]
click at [306, 167] on input "Sep-25" at bounding box center [303, 164] width 7 height 7
checkbox input "false"
click at [307, 229] on div at bounding box center [306, 227] width 12 height 12
click at [307, 228] on input "Dec-25" at bounding box center [303, 224] width 7 height 7
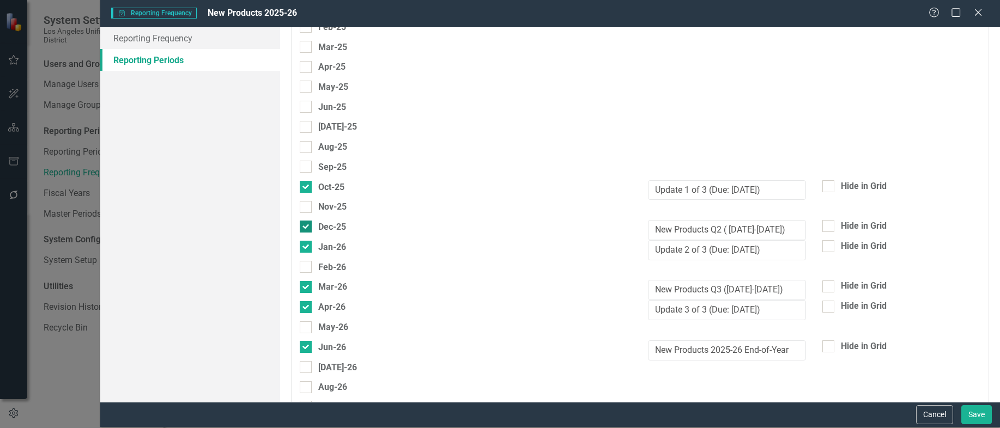
checkbox input "false"
click at [305, 289] on div at bounding box center [306, 287] width 12 height 12
click at [305, 288] on input "Mar-26" at bounding box center [303, 284] width 7 height 7
checkbox input "false"
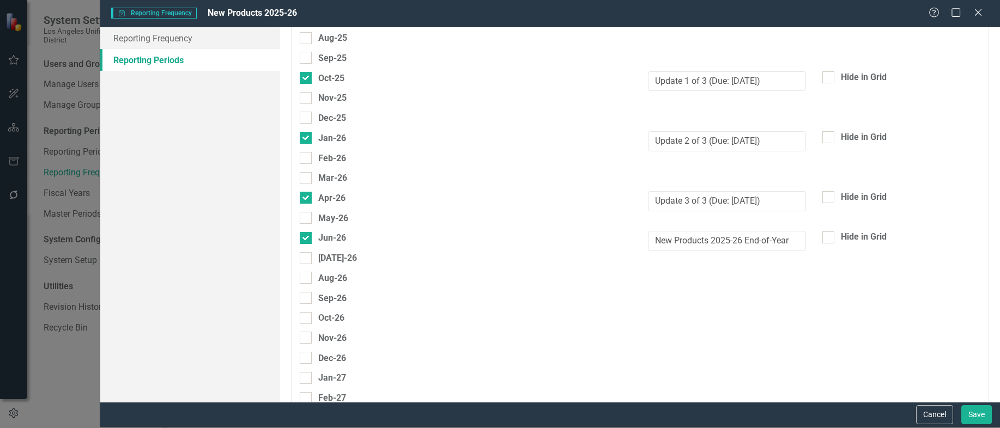
scroll to position [3454, 0]
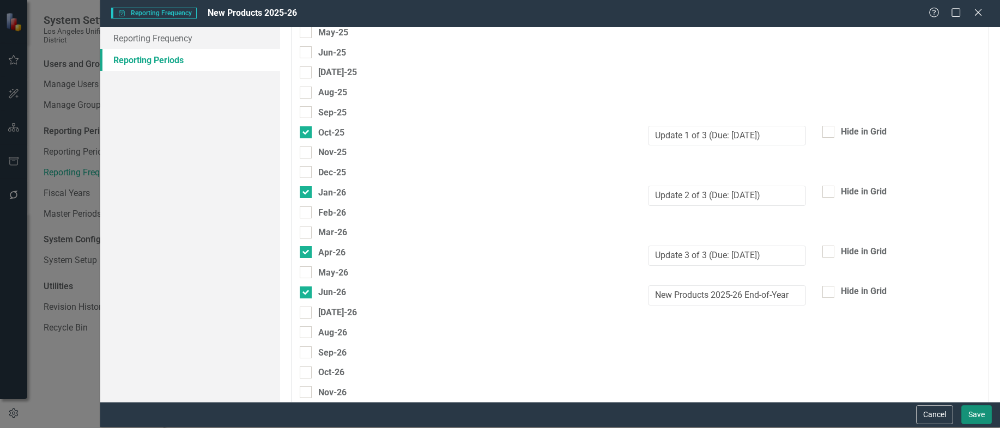
click at [966, 411] on button "Save" at bounding box center [976, 414] width 31 height 19
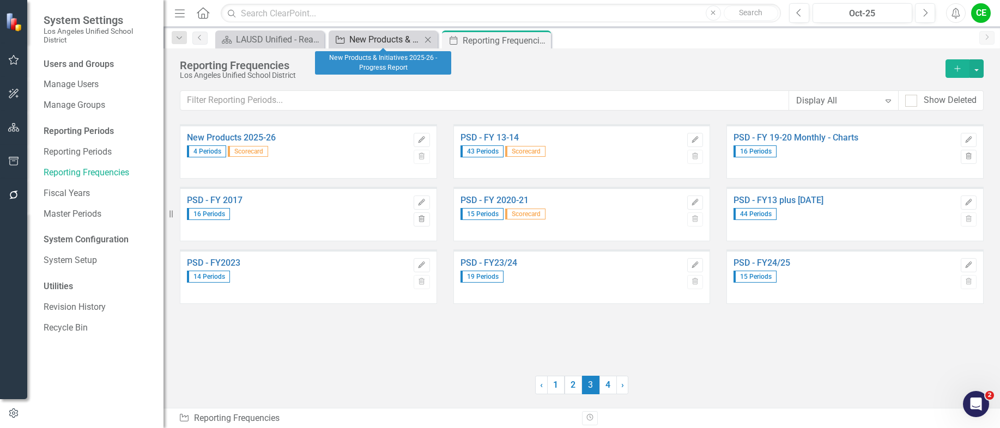
click at [370, 39] on div "New Products & Initiatives 2025-26 - Progress Report" at bounding box center [385, 40] width 72 height 14
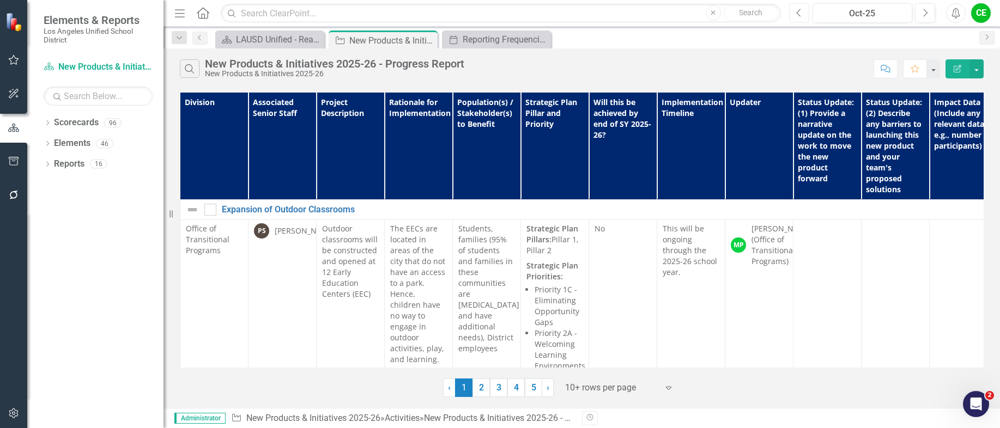
click at [797, 15] on icon "Previous" at bounding box center [799, 13] width 6 height 10
click at [931, 14] on button "Next" at bounding box center [925, 13] width 20 height 20
click at [923, 12] on icon "Next" at bounding box center [925, 13] width 6 height 10
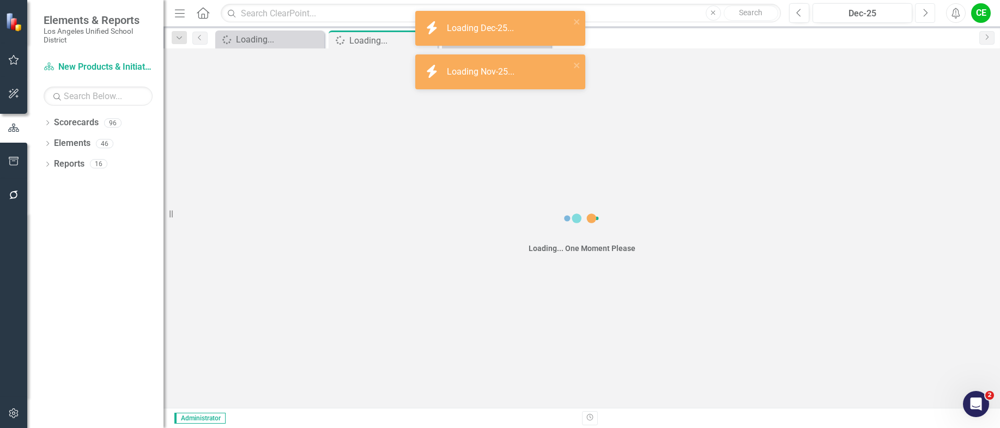
click at [923, 12] on icon "Next" at bounding box center [925, 13] width 6 height 10
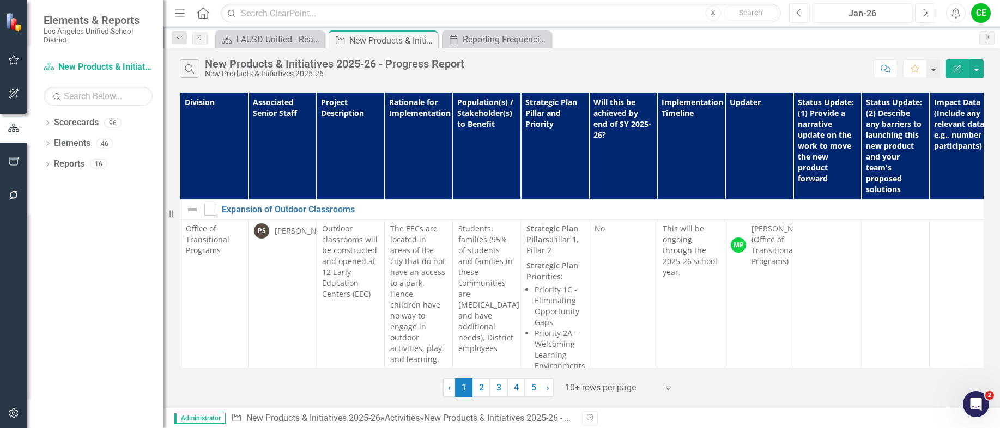
click at [103, 282] on div "Dropdown Scorecards 96 Dropdown LAUSD 2022-2026 Strategic Plan Department Templ…" at bounding box center [95, 271] width 136 height 314
click at [924, 15] on icon "Next" at bounding box center [925, 13] width 6 height 10
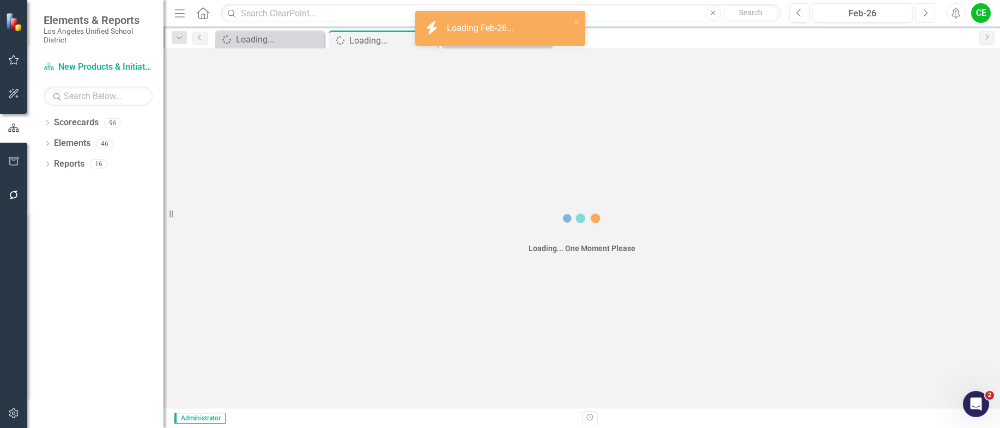
click at [924, 15] on icon "Next" at bounding box center [925, 13] width 6 height 10
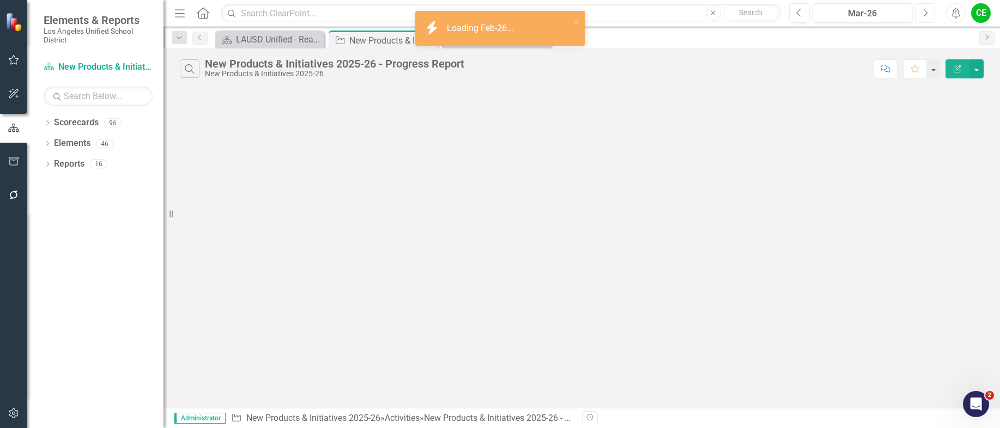
click at [925, 15] on icon "Next" at bounding box center [925, 13] width 6 height 10
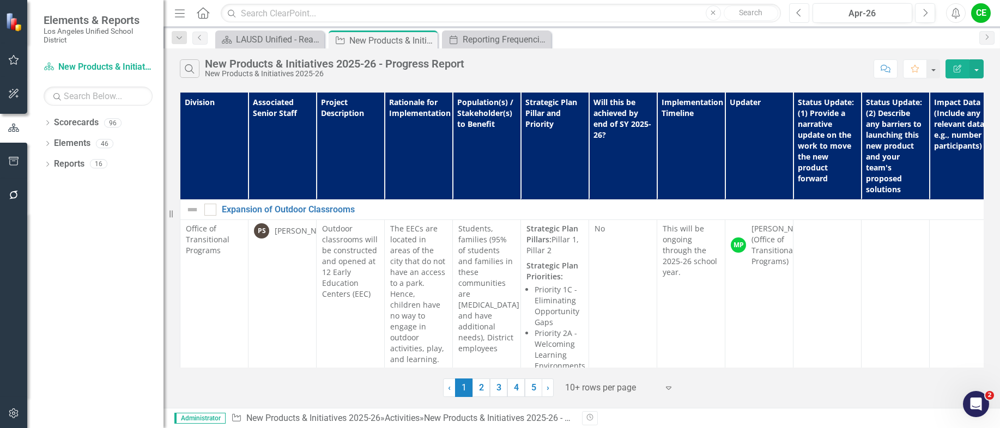
click at [797, 9] on icon "Previous" at bounding box center [799, 13] width 6 height 10
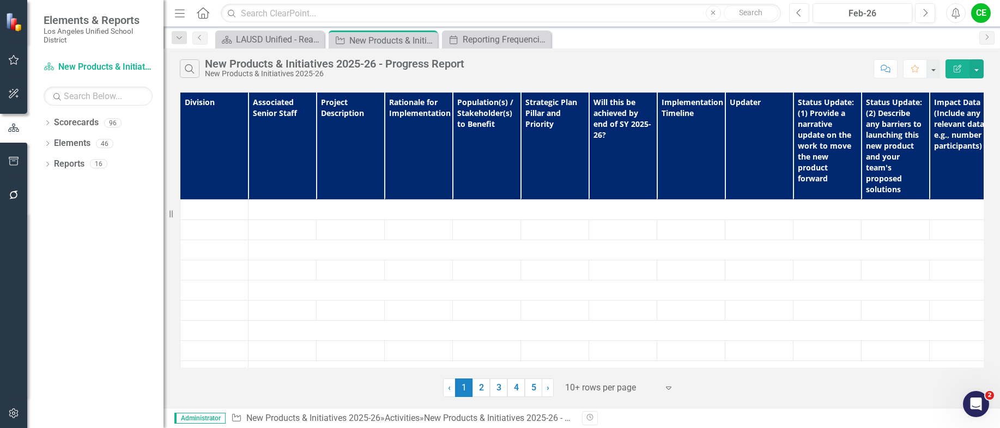
click at [797, 9] on icon "Previous" at bounding box center [799, 13] width 6 height 10
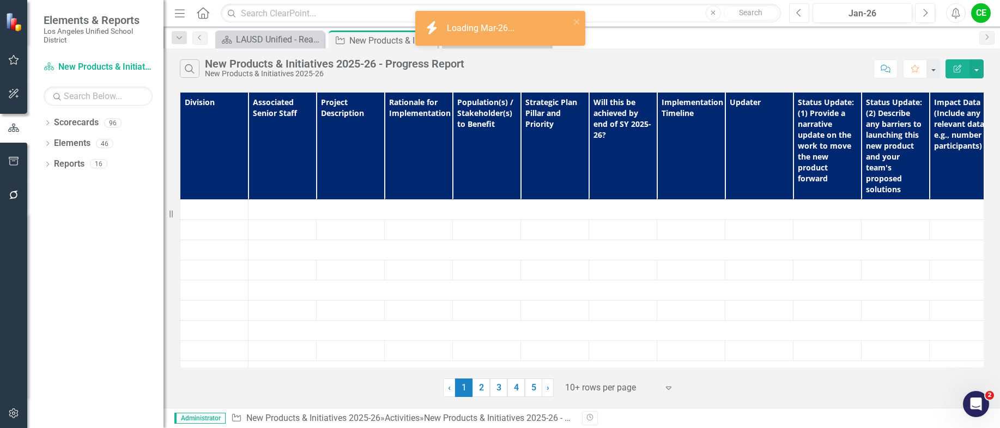
click at [797, 9] on icon "Previous" at bounding box center [799, 13] width 6 height 10
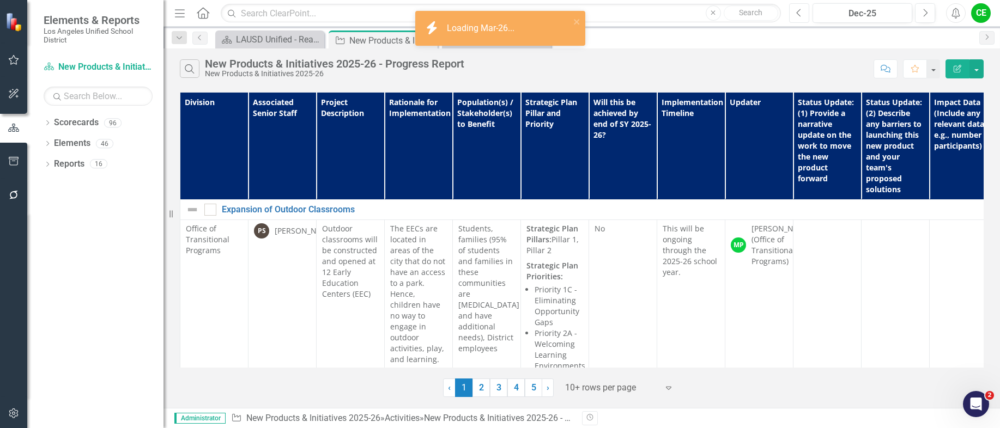
click at [797, 9] on icon "Previous" at bounding box center [799, 13] width 6 height 10
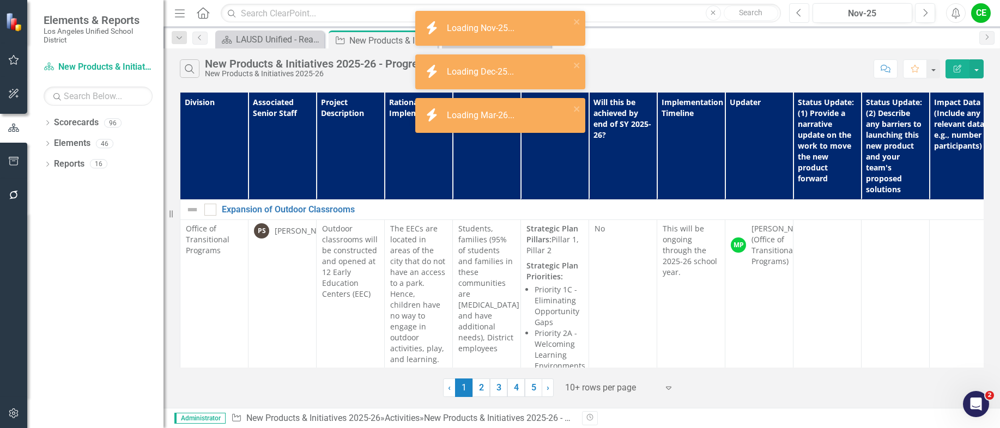
click at [797, 9] on icon "Previous" at bounding box center [799, 13] width 6 height 10
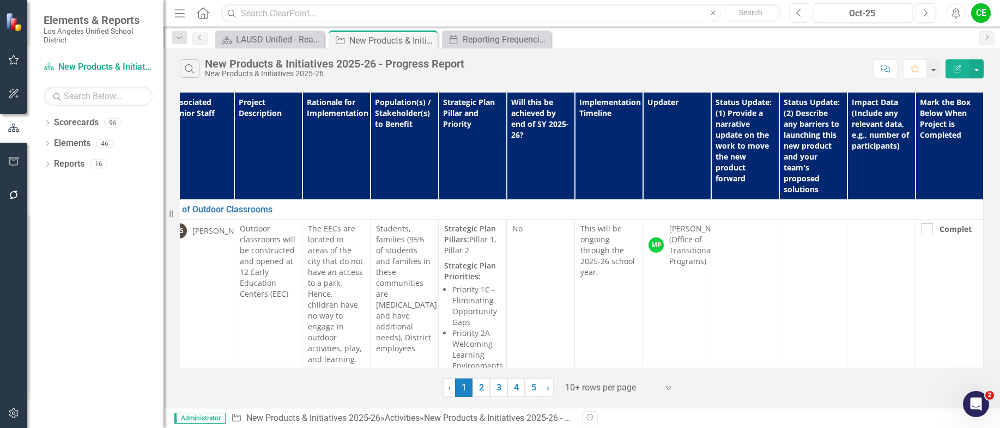
scroll to position [0, 90]
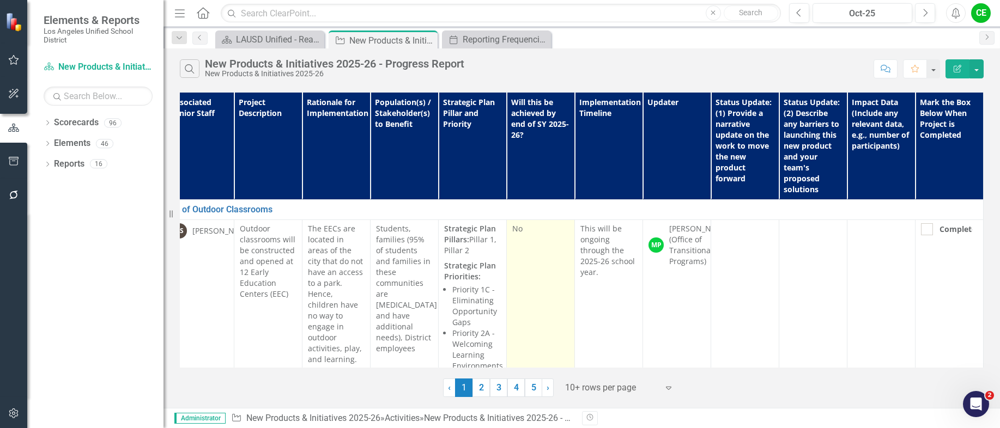
click at [549, 254] on td "No" at bounding box center [541, 298] width 68 height 157
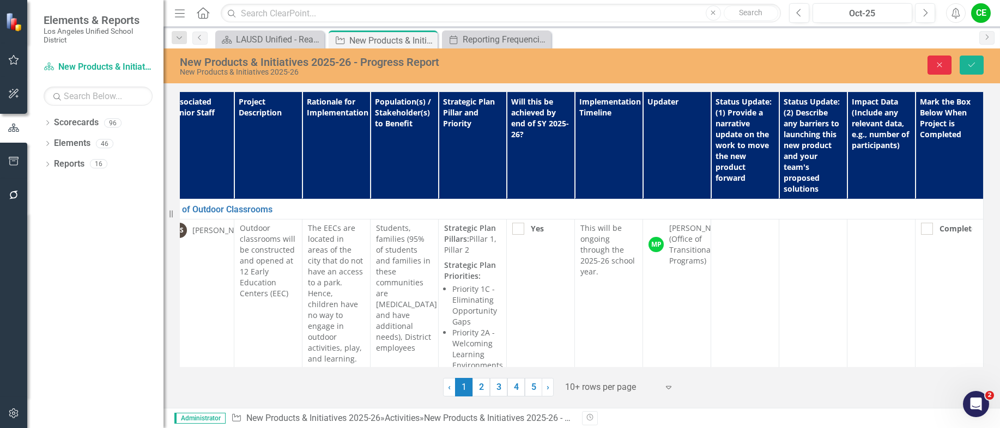
click at [944, 59] on button "Close" at bounding box center [939, 65] width 24 height 19
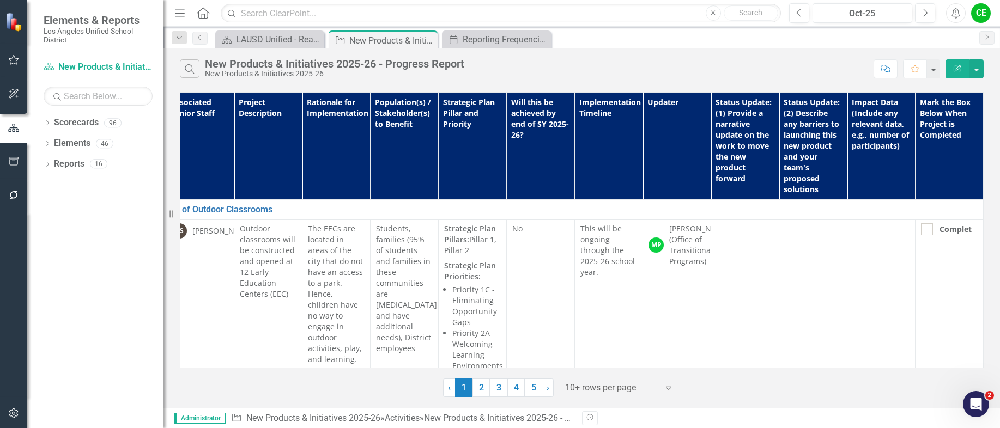
click at [966, 16] on div "CE" at bounding box center [981, 13] width 20 height 20
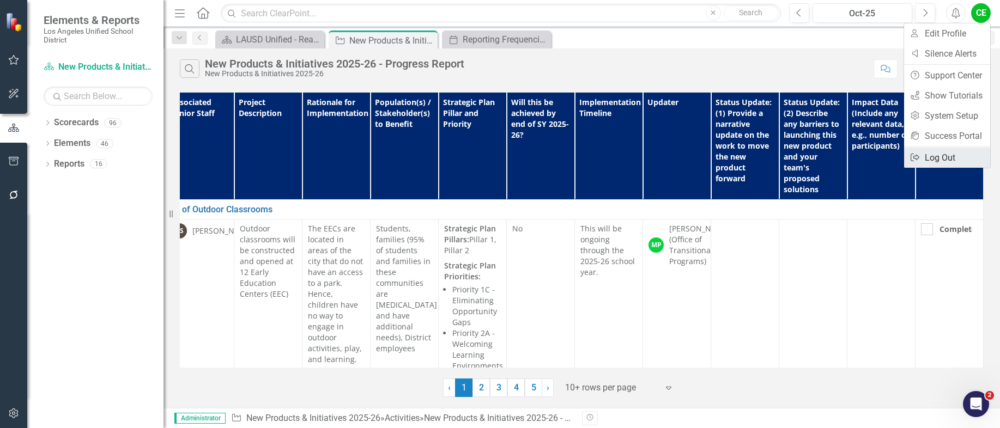
click at [934, 159] on link "Logout Log Out" at bounding box center [947, 158] width 86 height 20
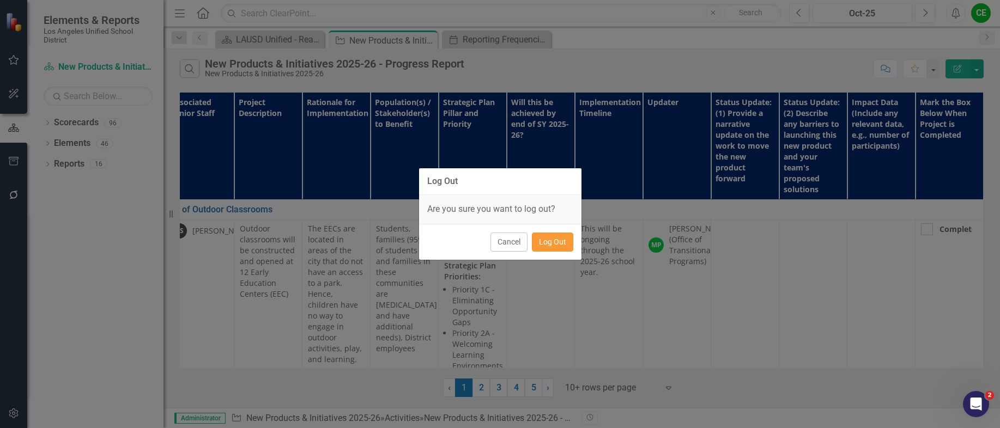
click at [550, 241] on button "Log Out" at bounding box center [552, 242] width 41 height 19
